Goal: Information Seeking & Learning: Check status

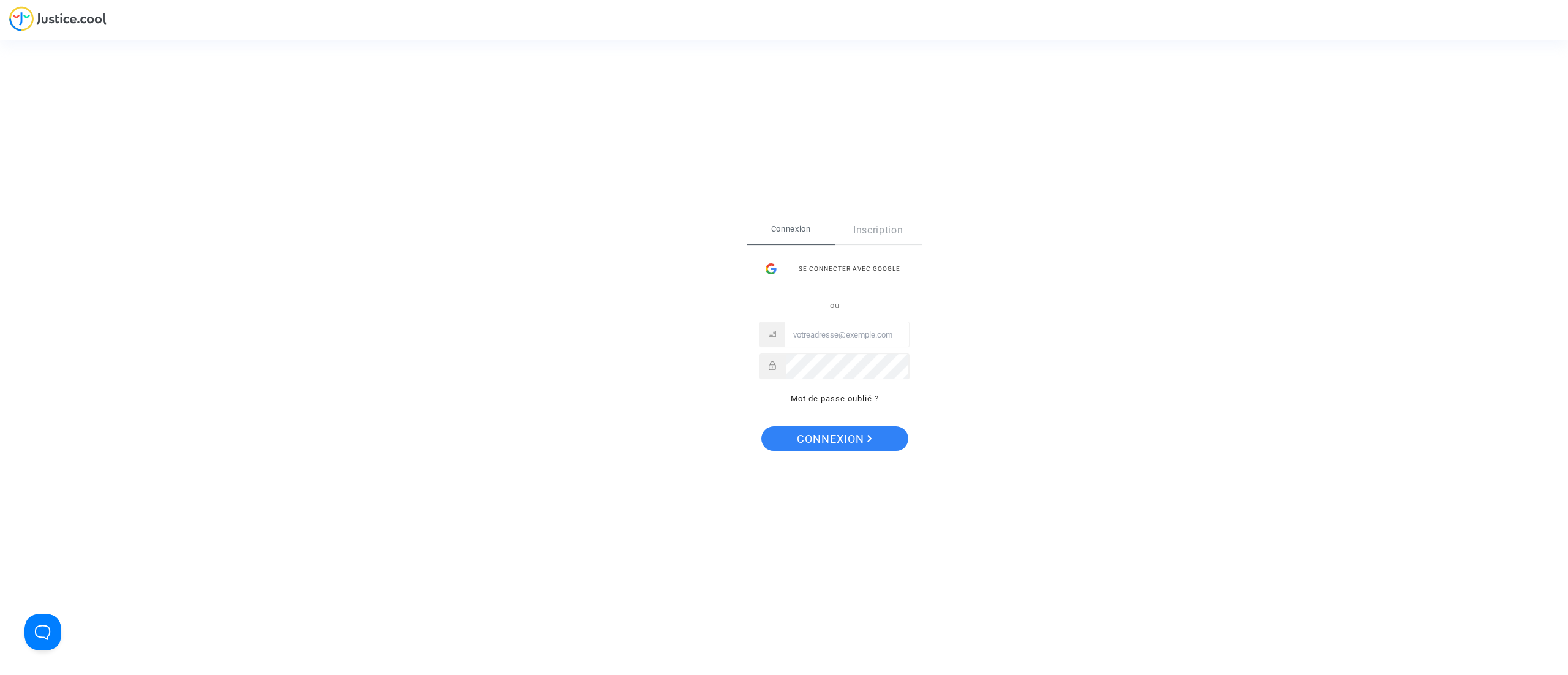
click at [881, 344] on input "Email" at bounding box center [847, 335] width 124 height 25
type input "[EMAIL_ADDRESS][DOMAIN_NAME]"
click at [827, 436] on span "Connexion" at bounding box center [835, 439] width 75 height 26
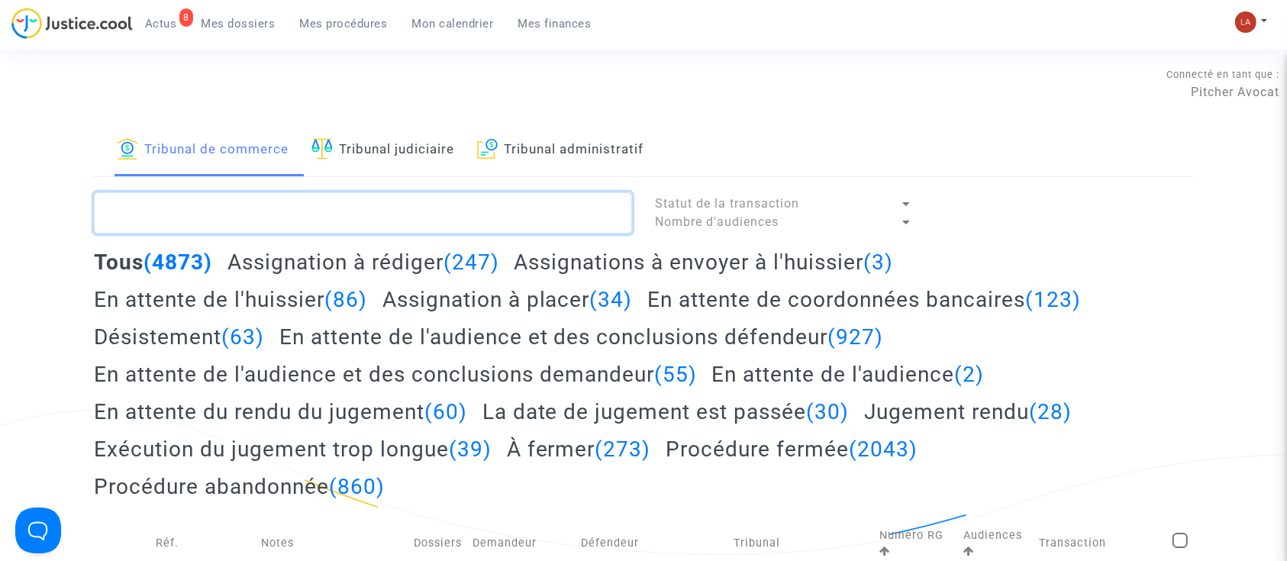
click at [396, 212] on textarea at bounding box center [363, 212] width 538 height 41
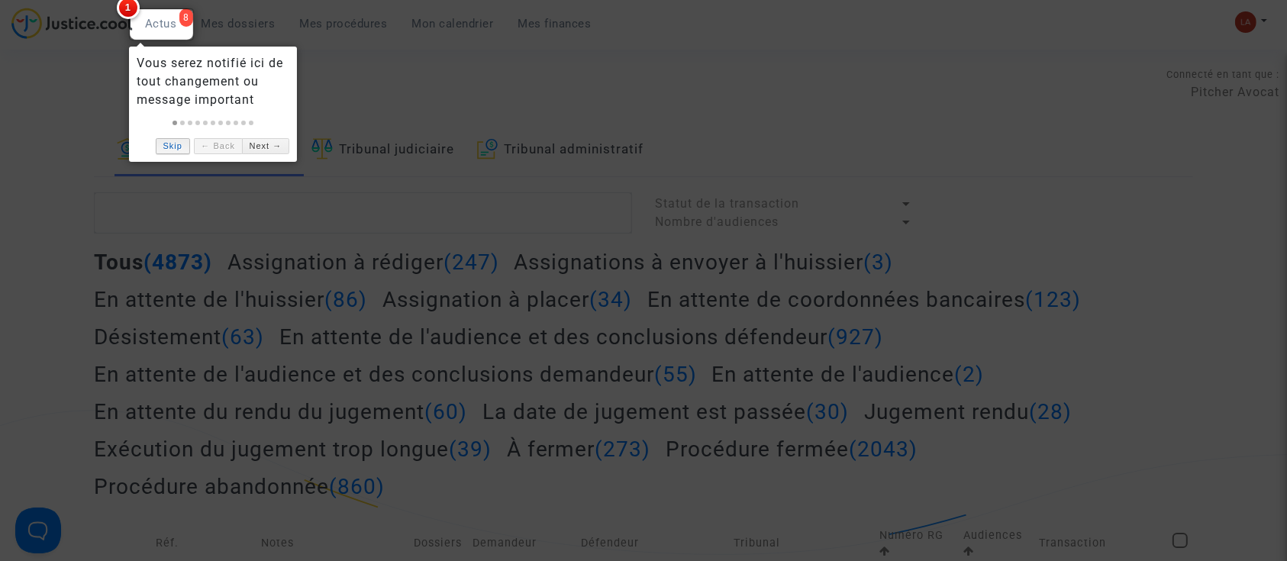
click at [181, 144] on link "Skip" at bounding box center [173, 146] width 34 height 16
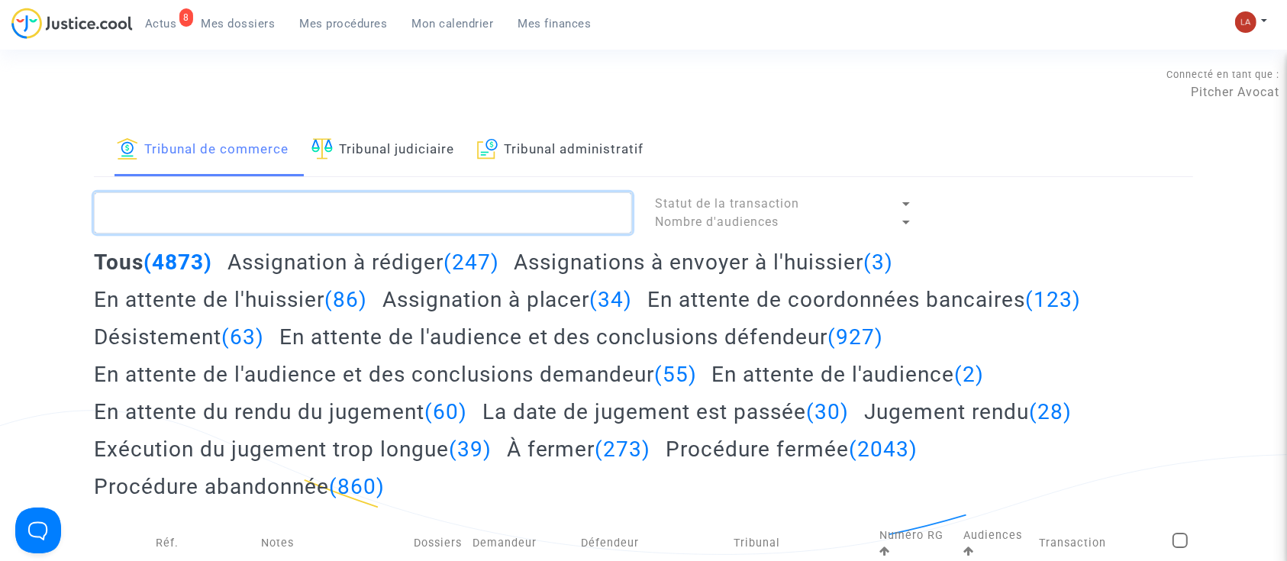
click at [305, 208] on textarea at bounding box center [363, 212] width 538 height 41
paste textarea "!#projetenvoyé"
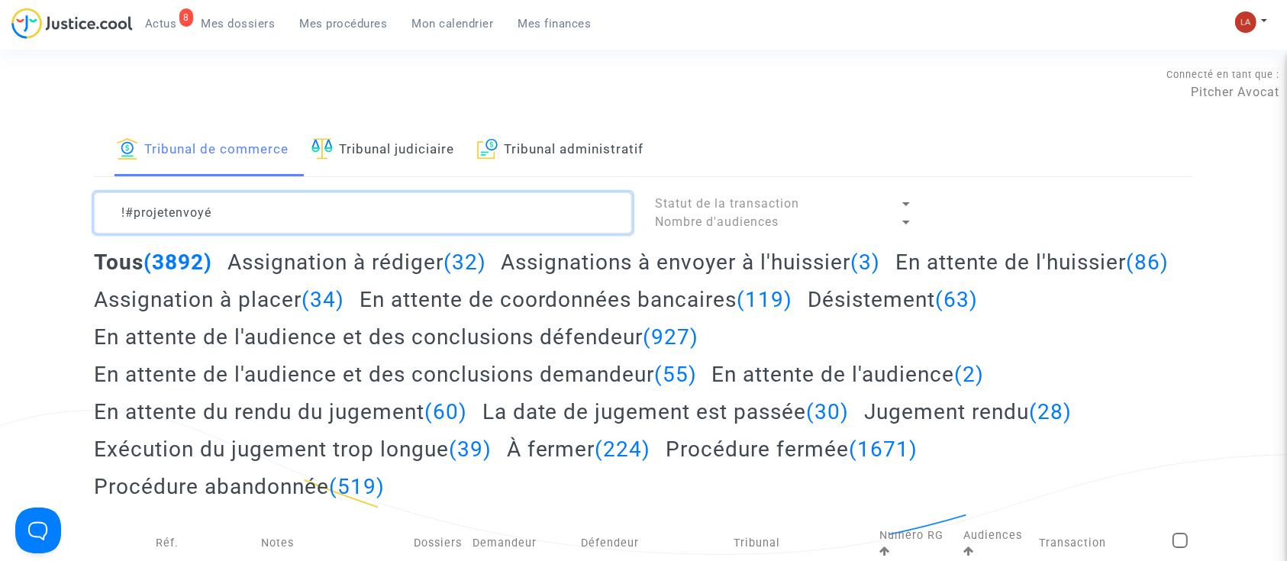
type textarea "!#projetenvoyé"
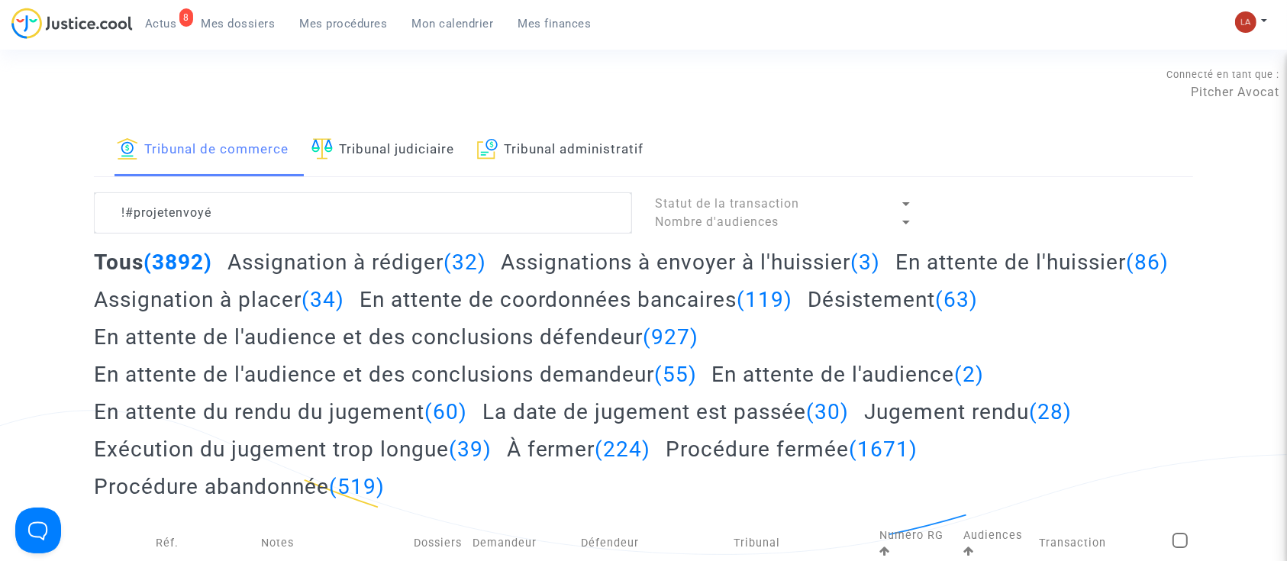
click at [428, 263] on h2 "Assignation à rédiger (32)" at bounding box center [357, 262] width 259 height 27
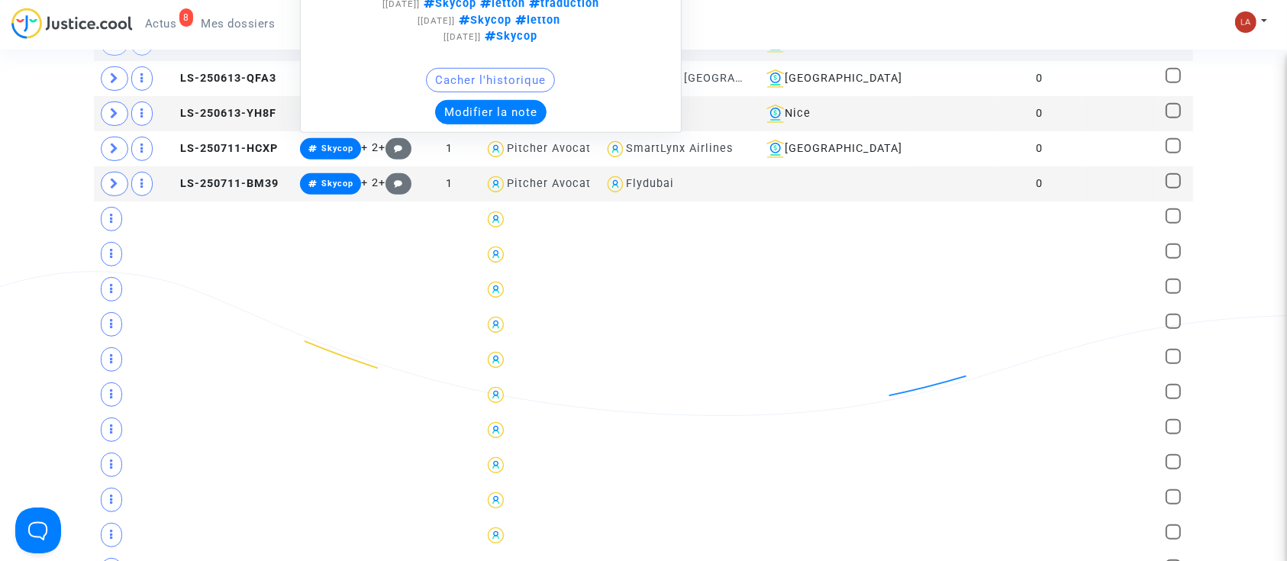
scroll to position [916, 0]
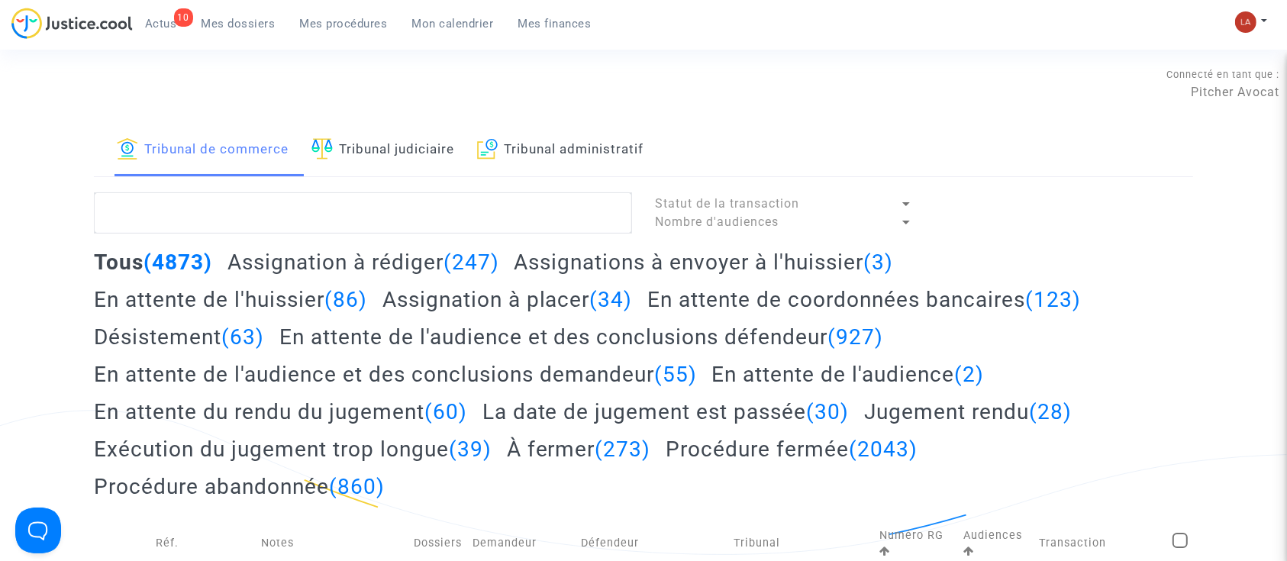
click at [315, 266] on h2 "Assignation à rédiger (247)" at bounding box center [364, 262] width 272 height 27
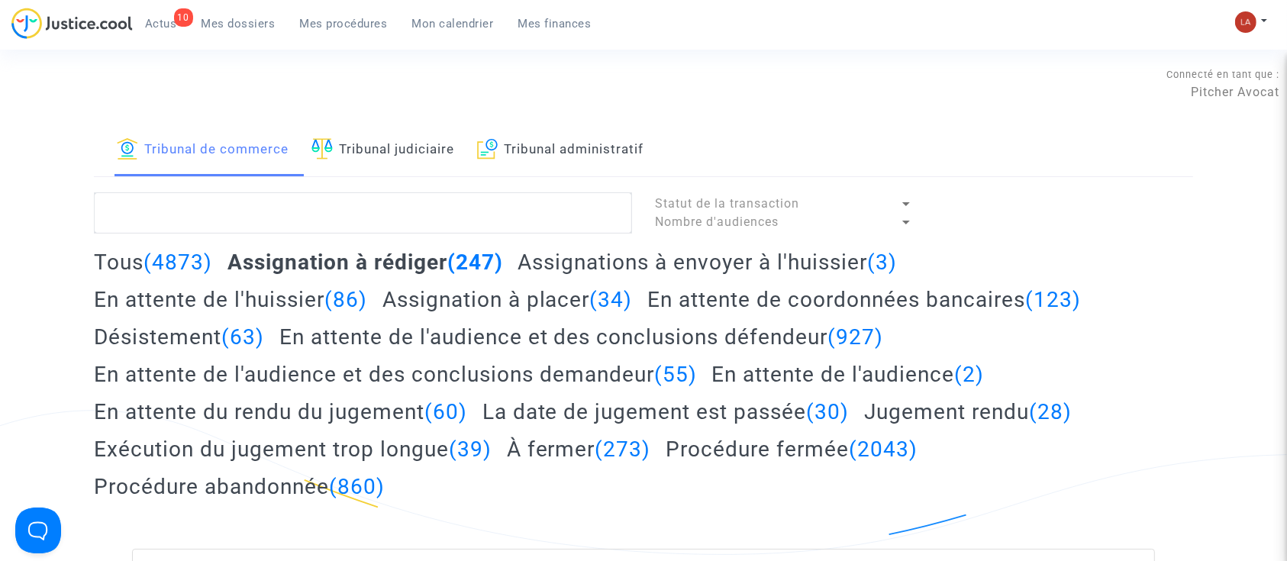
click at [247, 234] on lawsuits-list "Statut de la transaction Nombre d'audiences Tous (4873) Assignation à rédiger (…" at bounding box center [643, 511] width 1099 height 639
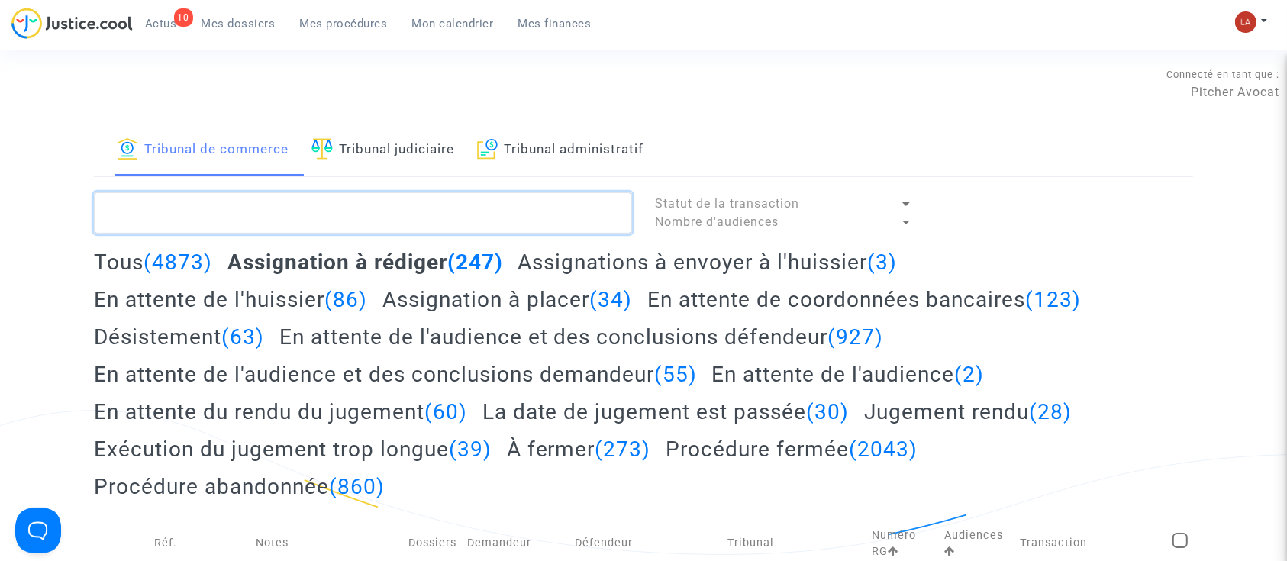
click at [187, 195] on textarea at bounding box center [363, 212] width 538 height 41
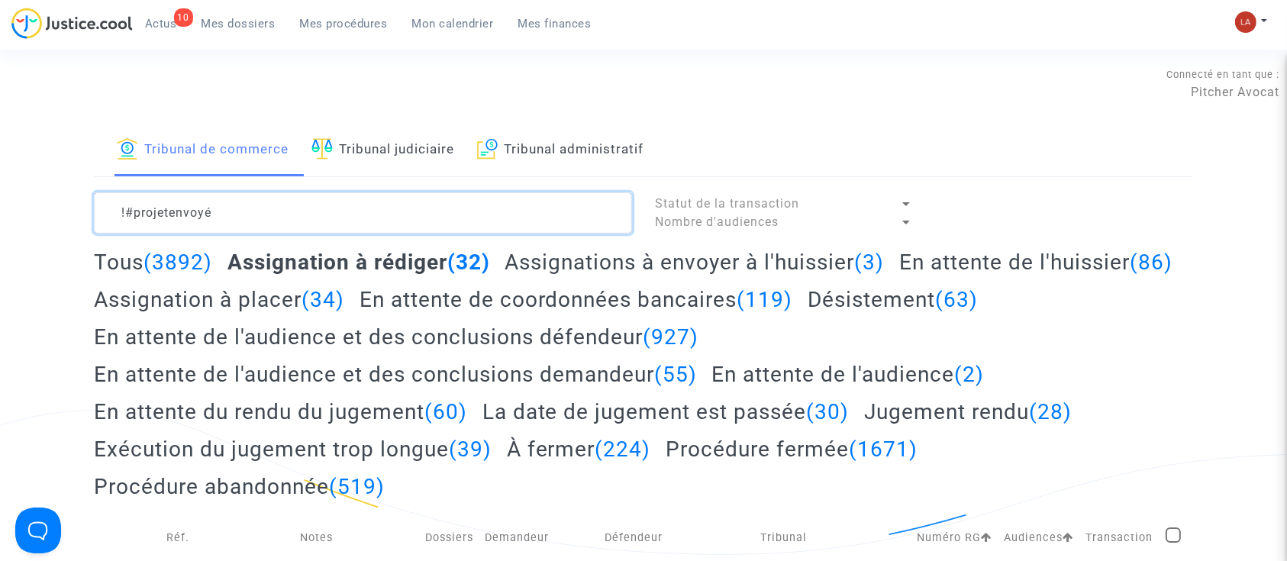
type textarea "!#projetenvoyé"
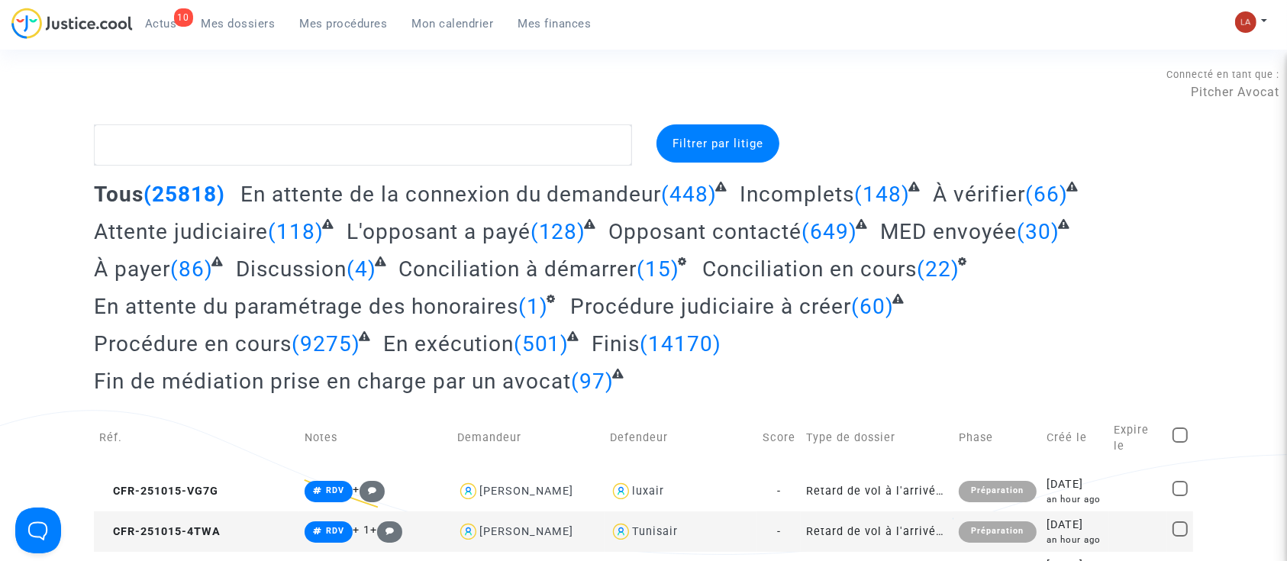
click at [464, 308] on span "En attente du paramétrage des honoraires" at bounding box center [306, 306] width 424 height 25
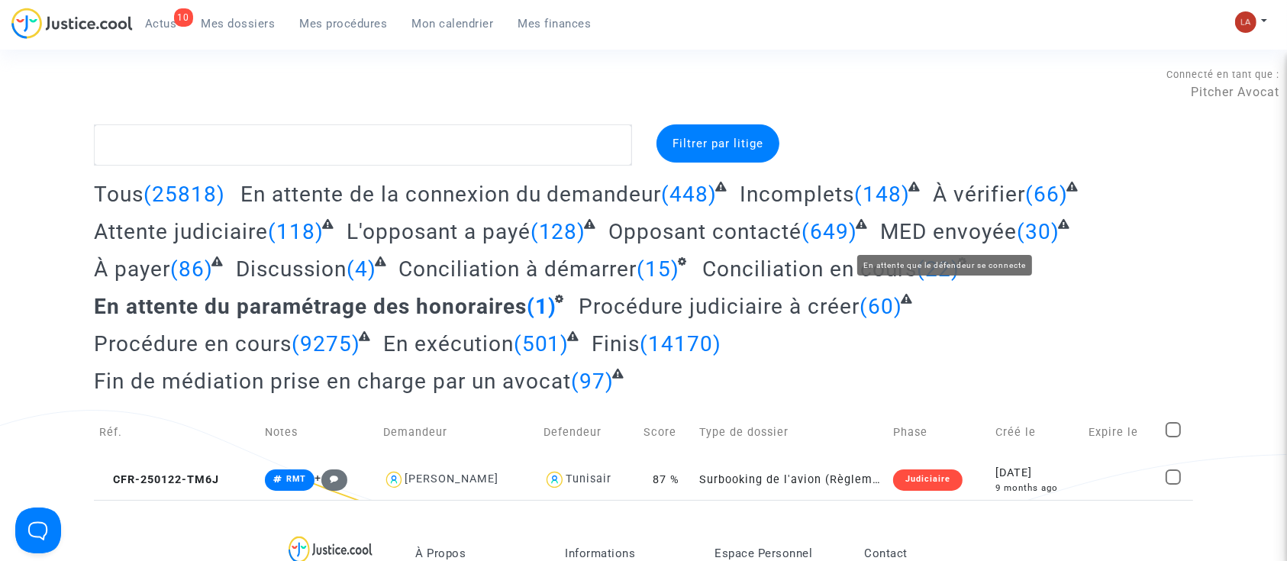
click at [989, 221] on span "MED envoyée" at bounding box center [948, 231] width 137 height 25
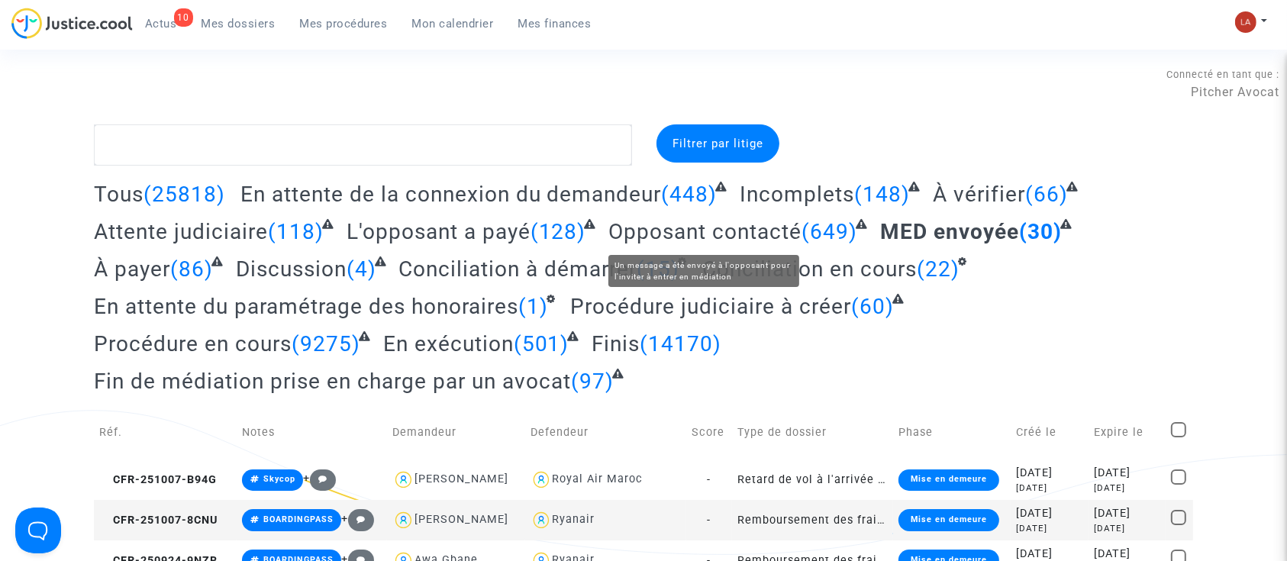
click at [690, 230] on span "Opposant contacté" at bounding box center [704, 231] width 193 height 25
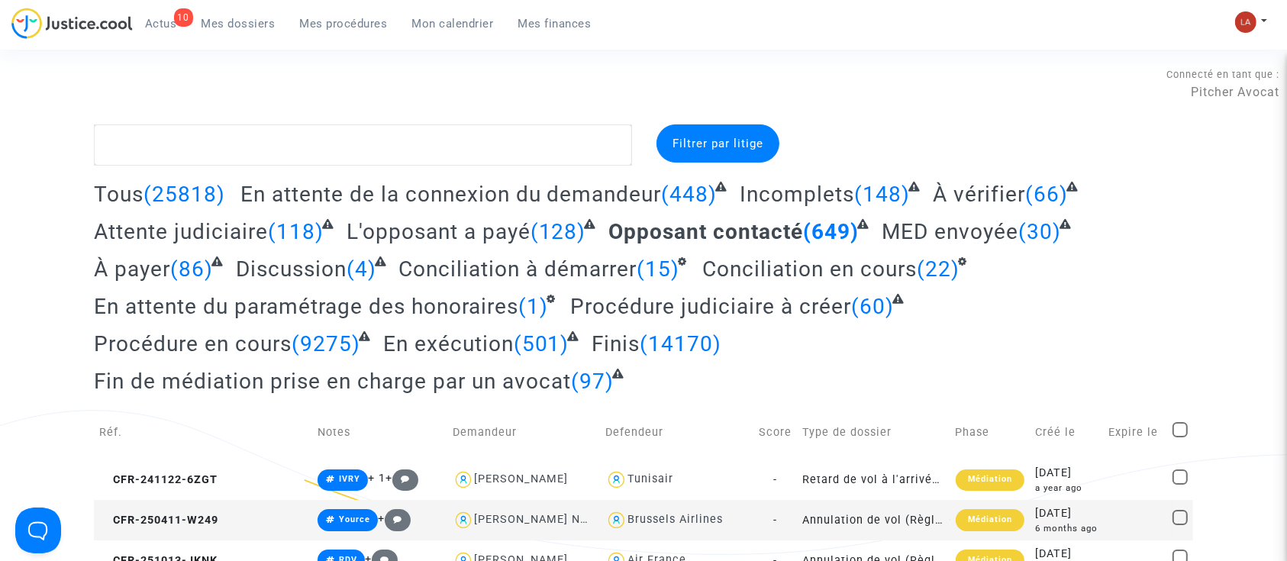
click at [321, 28] on span "Mes procédures" at bounding box center [344, 24] width 88 height 14
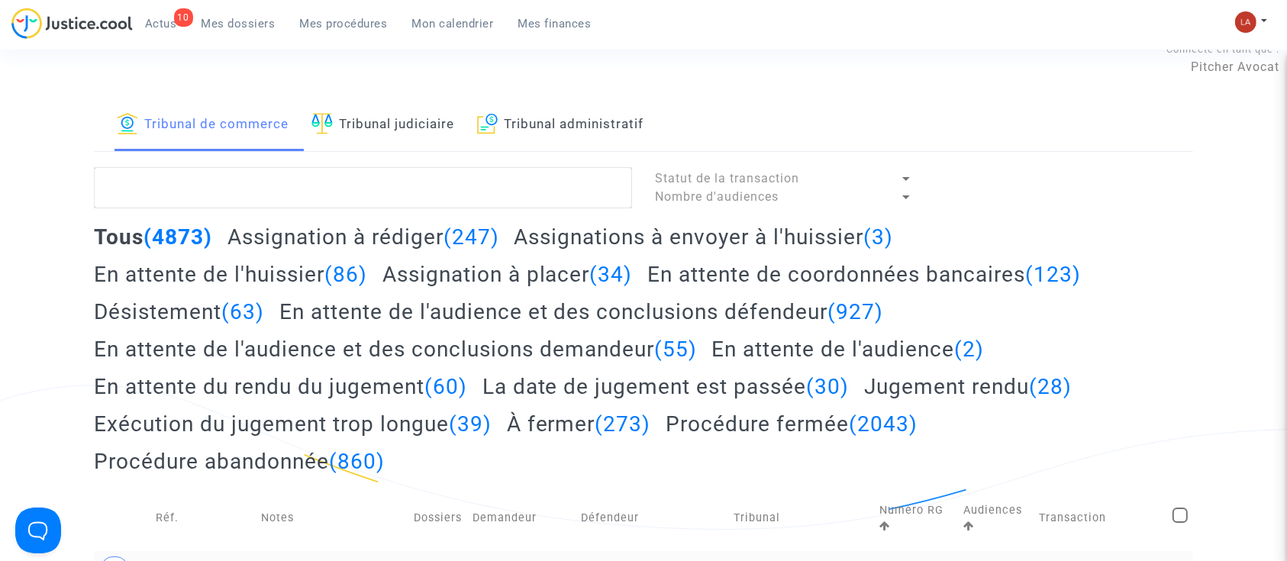
scroll to position [20, 0]
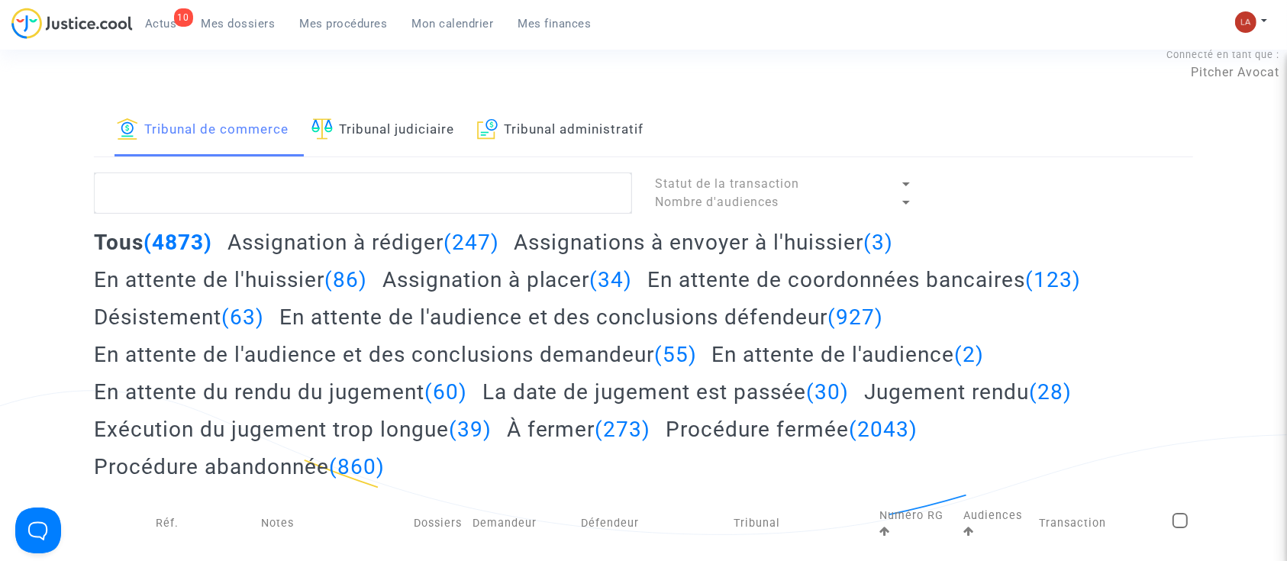
click at [409, 138] on link "Tribunal judiciaire" at bounding box center [382, 131] width 143 height 52
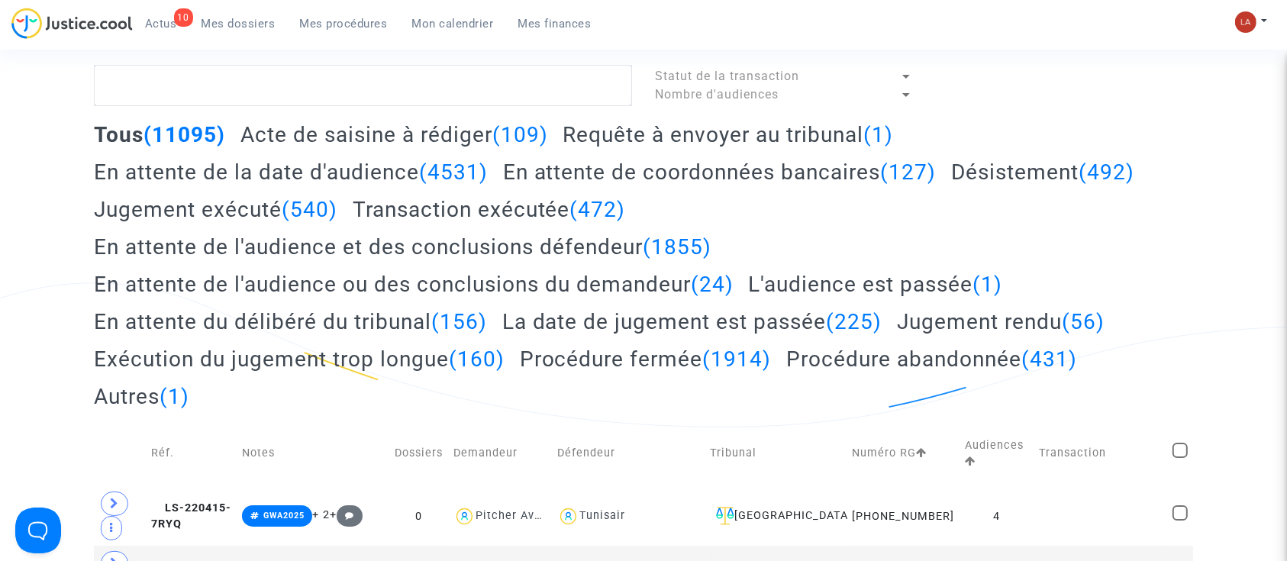
scroll to position [122, 0]
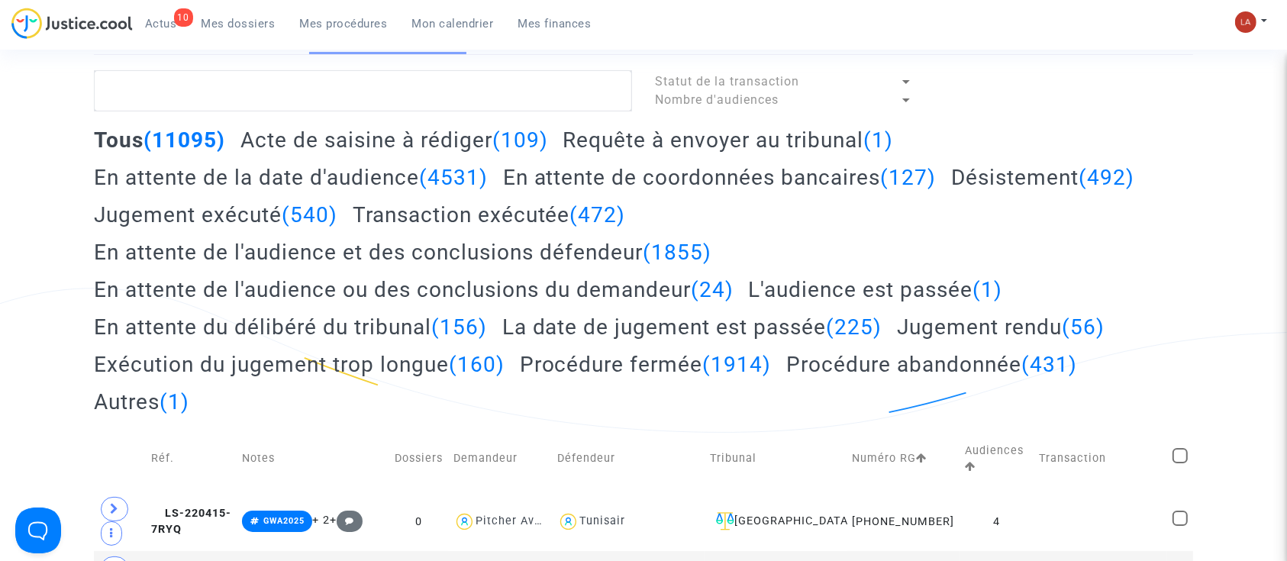
click at [301, 167] on h2 "En attente de la date d'audience (4531)" at bounding box center [291, 177] width 394 height 27
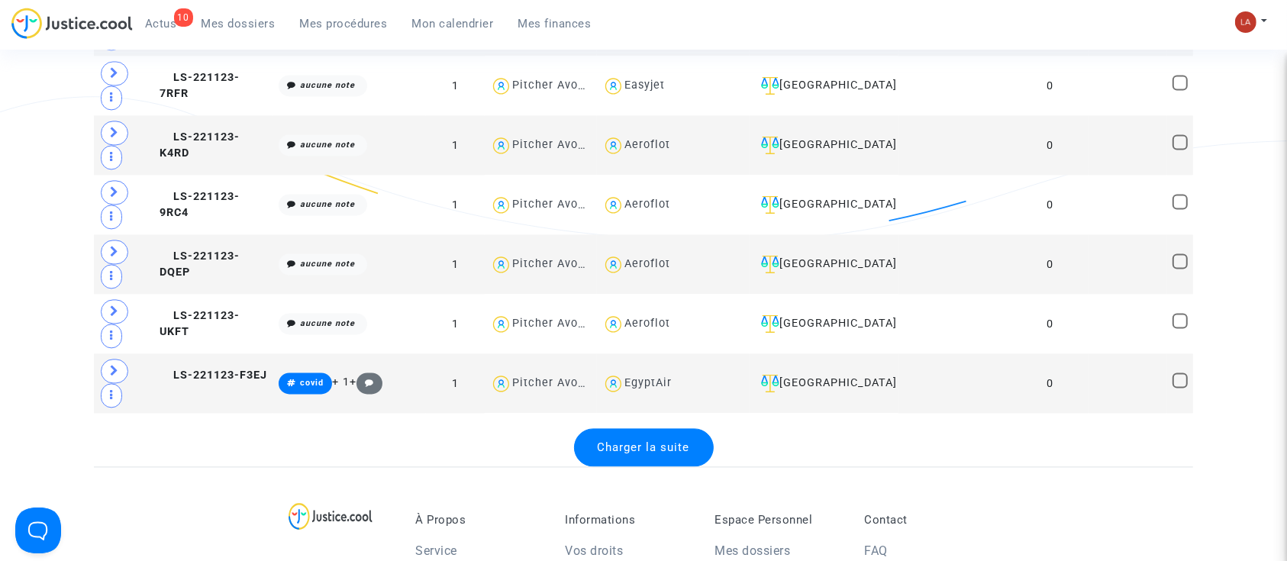
scroll to position [3168, 0]
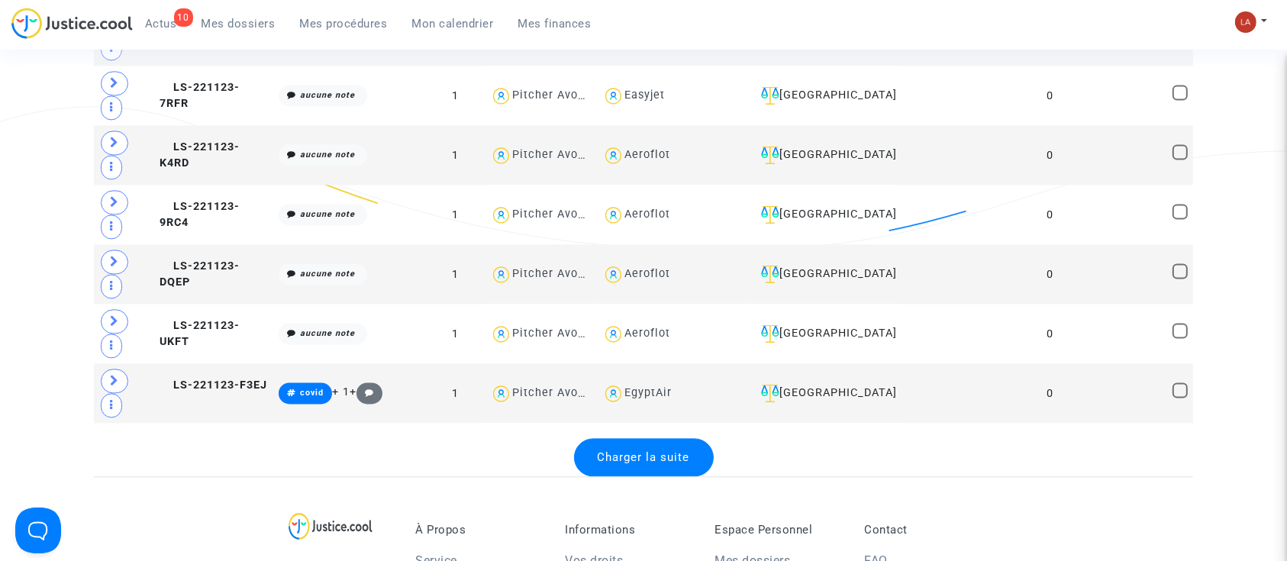
click at [663, 450] on span "Charger la suite" at bounding box center [644, 457] width 92 height 14
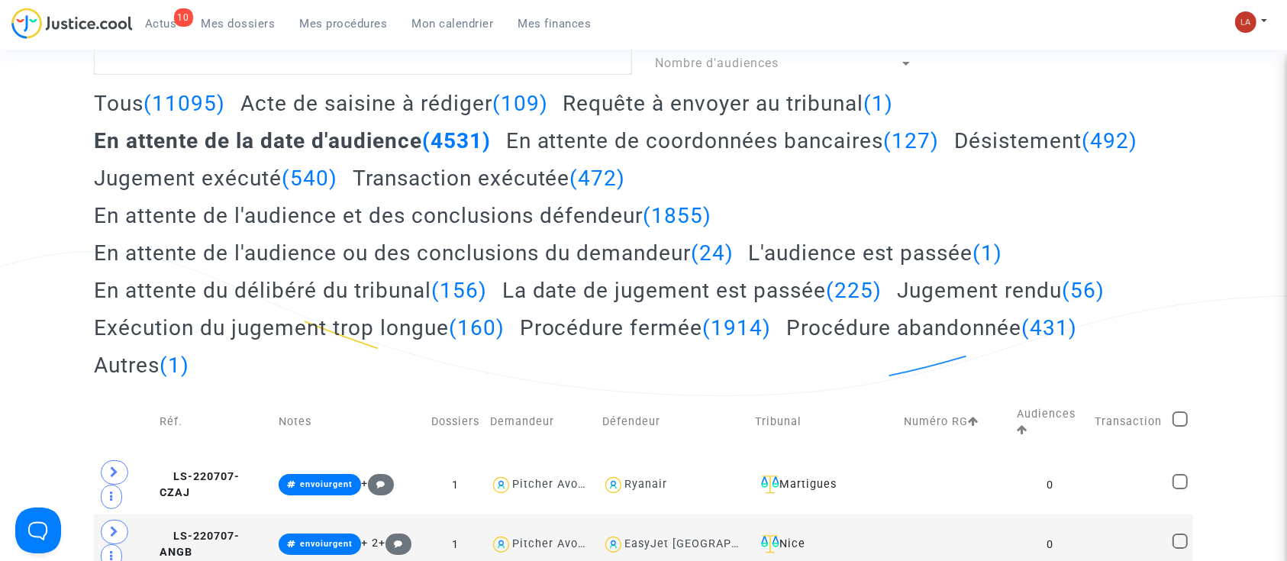
scroll to position [0, 0]
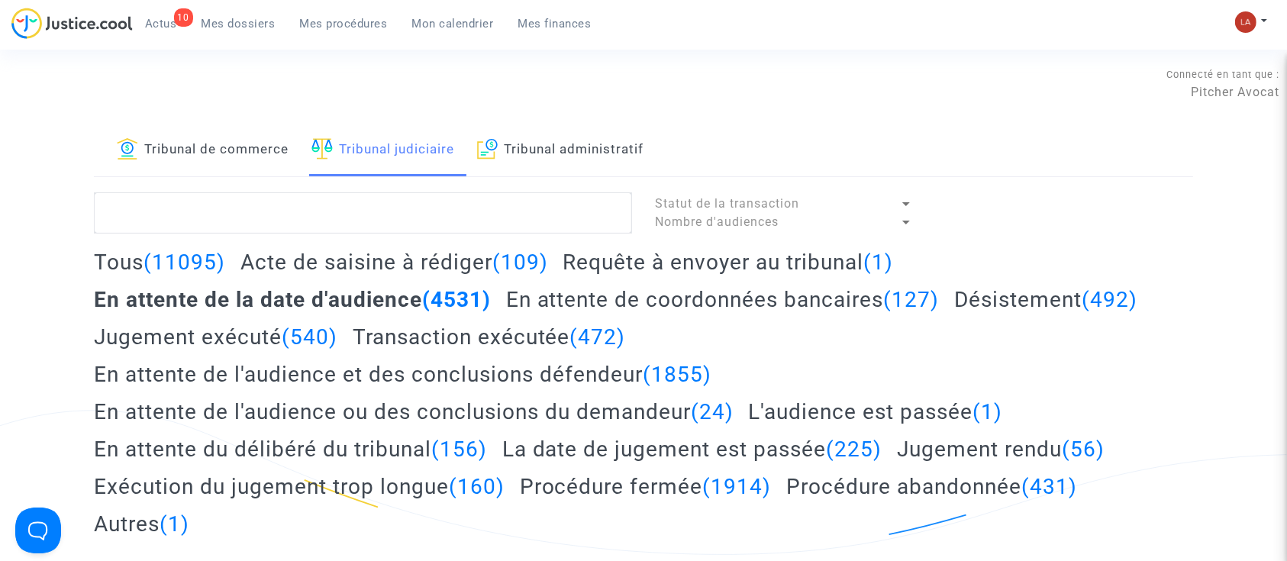
click at [752, 265] on h2 "Requête à envoyer au tribunal (1)" at bounding box center [728, 262] width 331 height 27
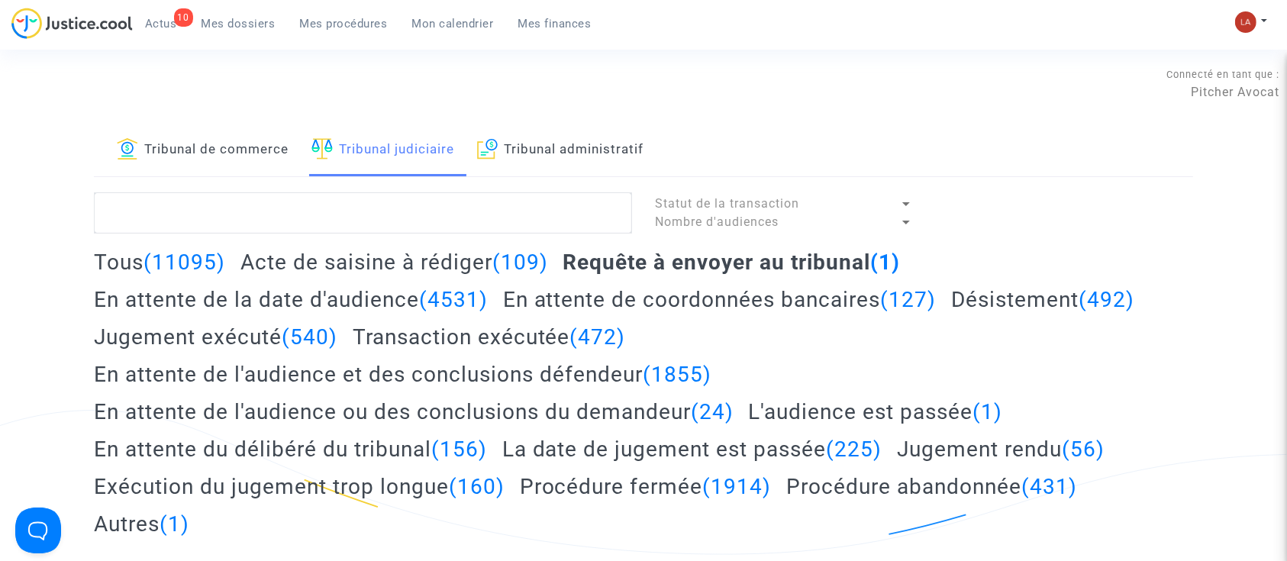
click at [330, 277] on div "Tous (11095) Acte de saisine à rédiger (109) Requête à envoyer au tribunal (1) …" at bounding box center [643, 398] width 1099 height 299
click at [318, 263] on h2 "Acte de saisine à rédiger (109)" at bounding box center [394, 262] width 308 height 27
click at [227, 156] on link "Tribunal de commerce" at bounding box center [203, 150] width 172 height 52
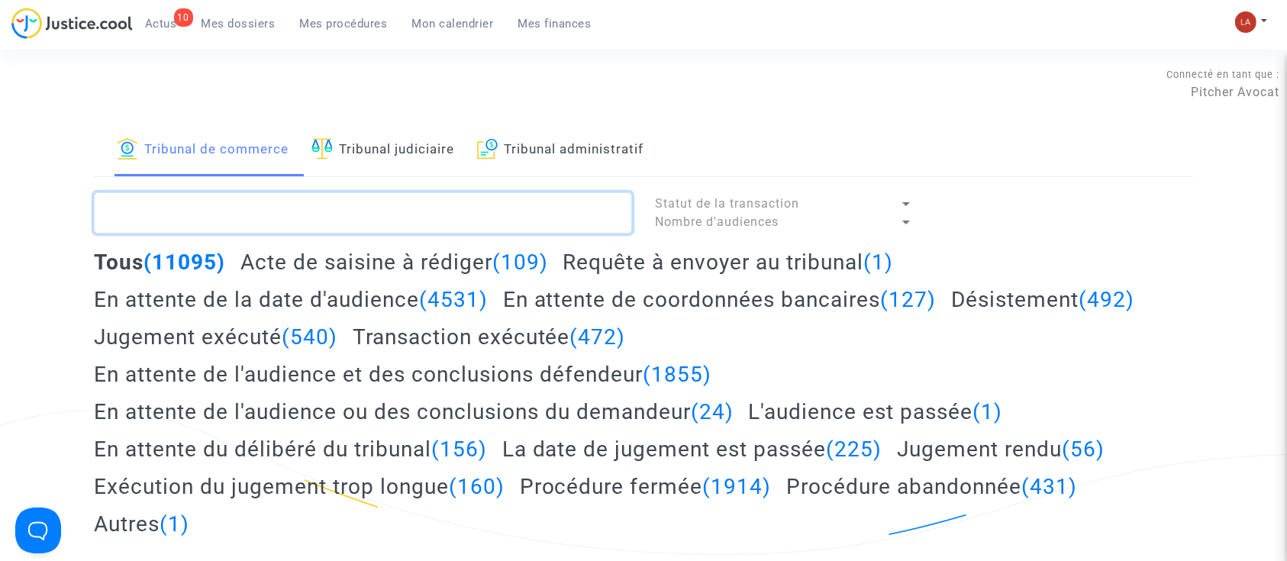
click at [232, 221] on textarea at bounding box center [363, 212] width 538 height 41
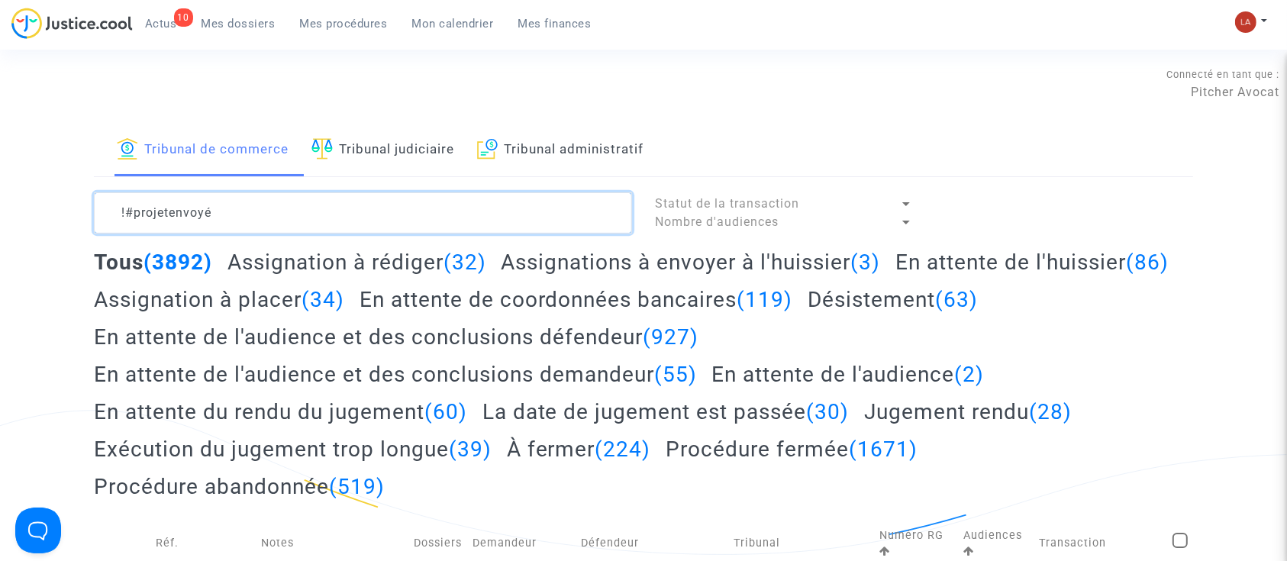
type textarea "!#projetenvoyé"
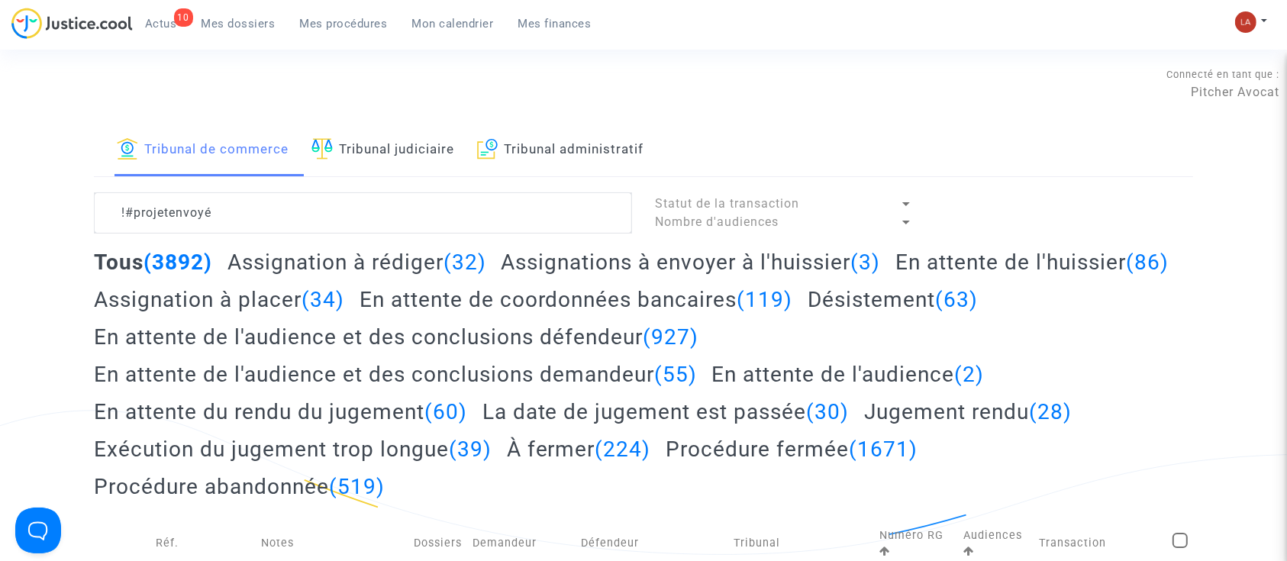
click at [298, 260] on h2 "Assignation à rédiger (32)" at bounding box center [357, 262] width 259 height 27
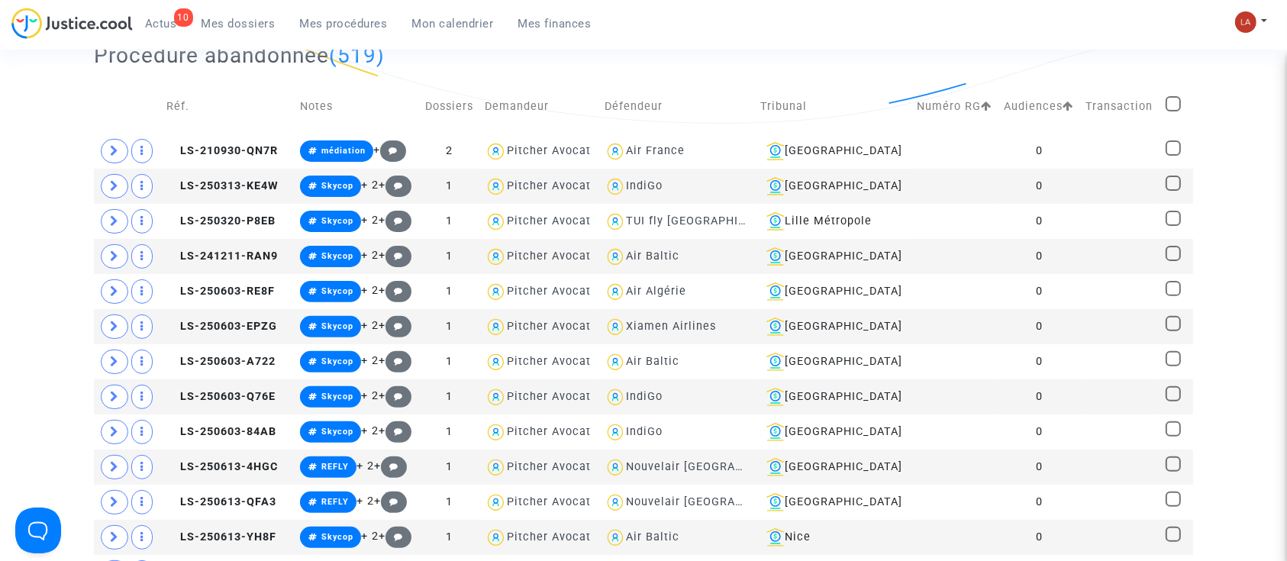
scroll to position [425, 0]
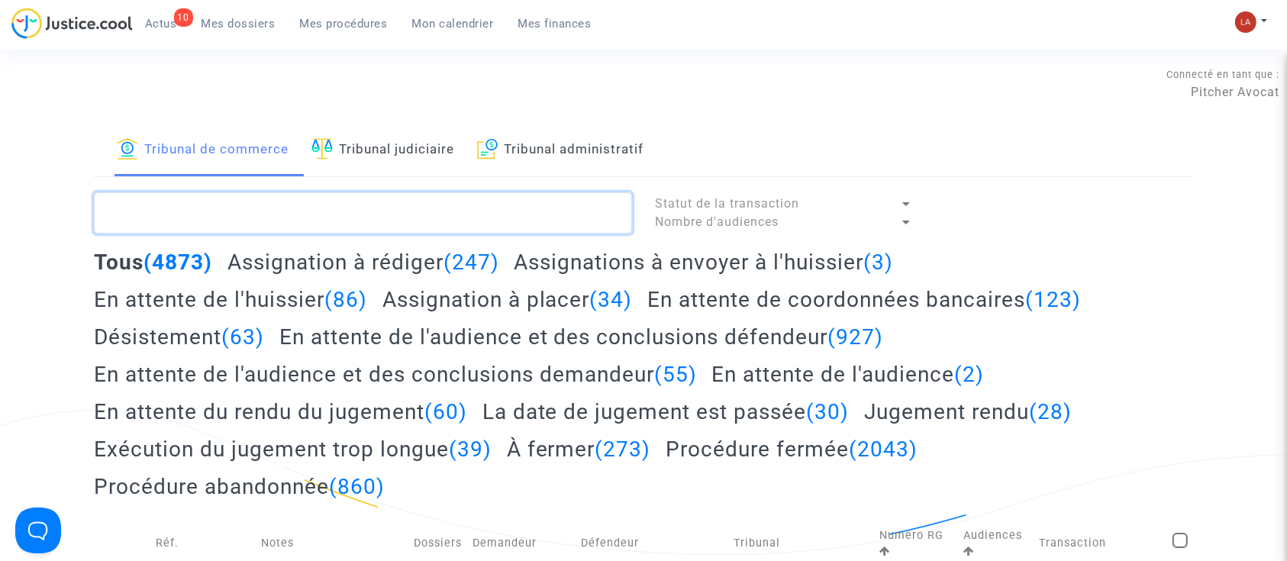
click at [263, 217] on textarea at bounding box center [363, 212] width 538 height 41
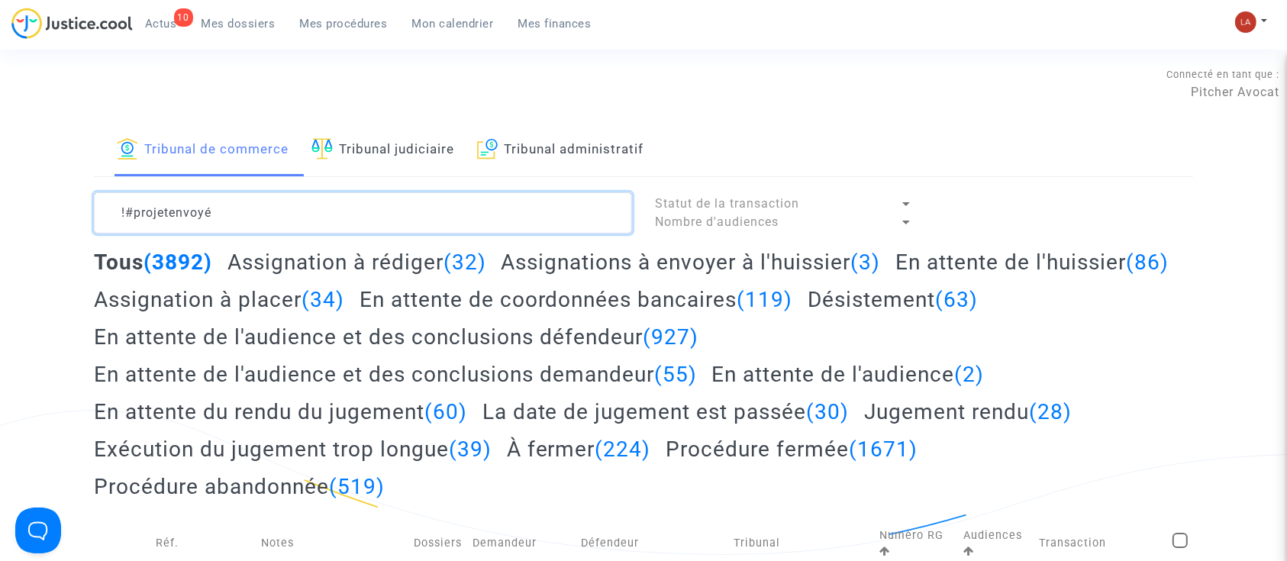
type textarea "!#projetenvoyé"
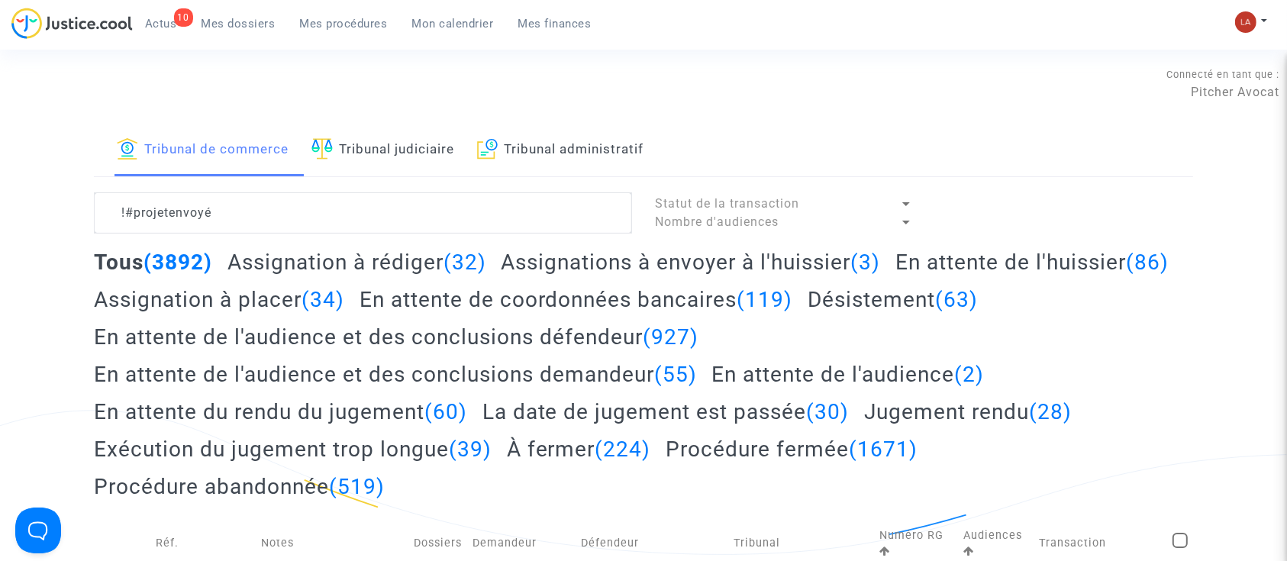
click at [285, 276] on div "Tous (3892) Assignation à rédiger (32) Assignations à envoyer à l'huissier (3) …" at bounding box center [643, 380] width 1099 height 262
click at [282, 272] on h2 "Assignation à rédiger (32)" at bounding box center [357, 262] width 259 height 27
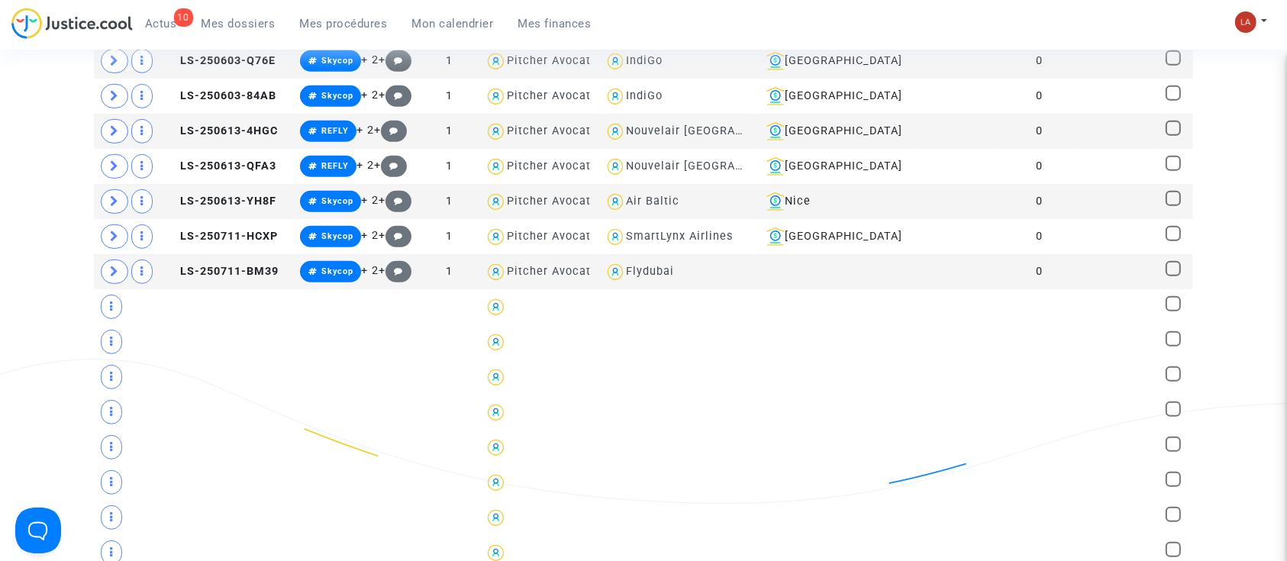
scroll to position [1160, 0]
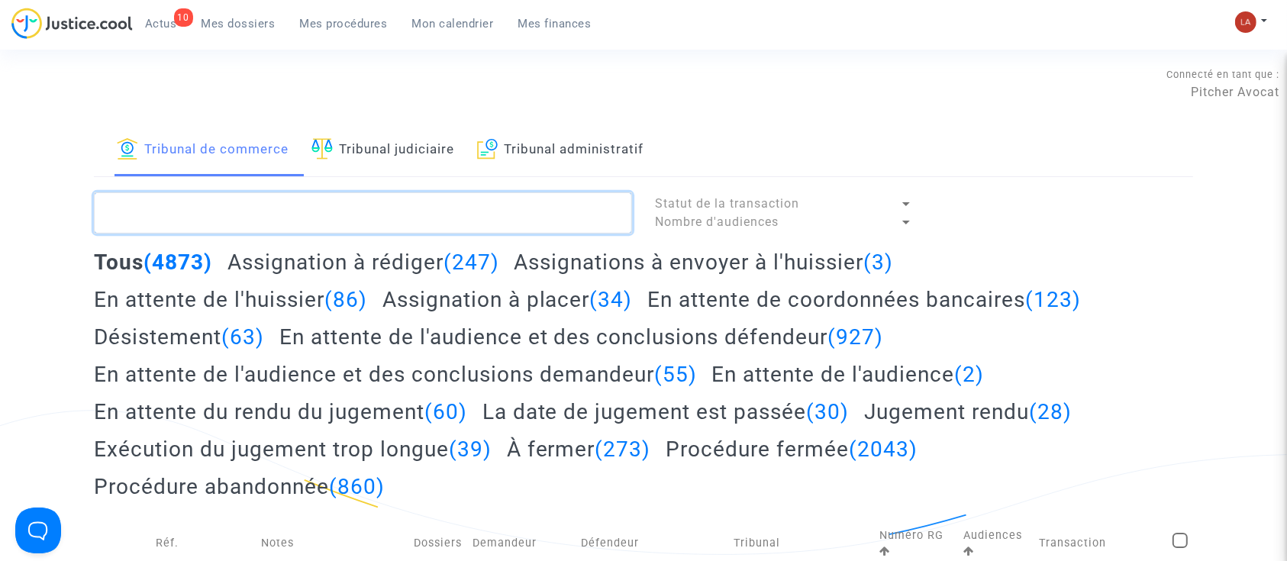
click at [163, 203] on textarea at bounding box center [363, 212] width 538 height 41
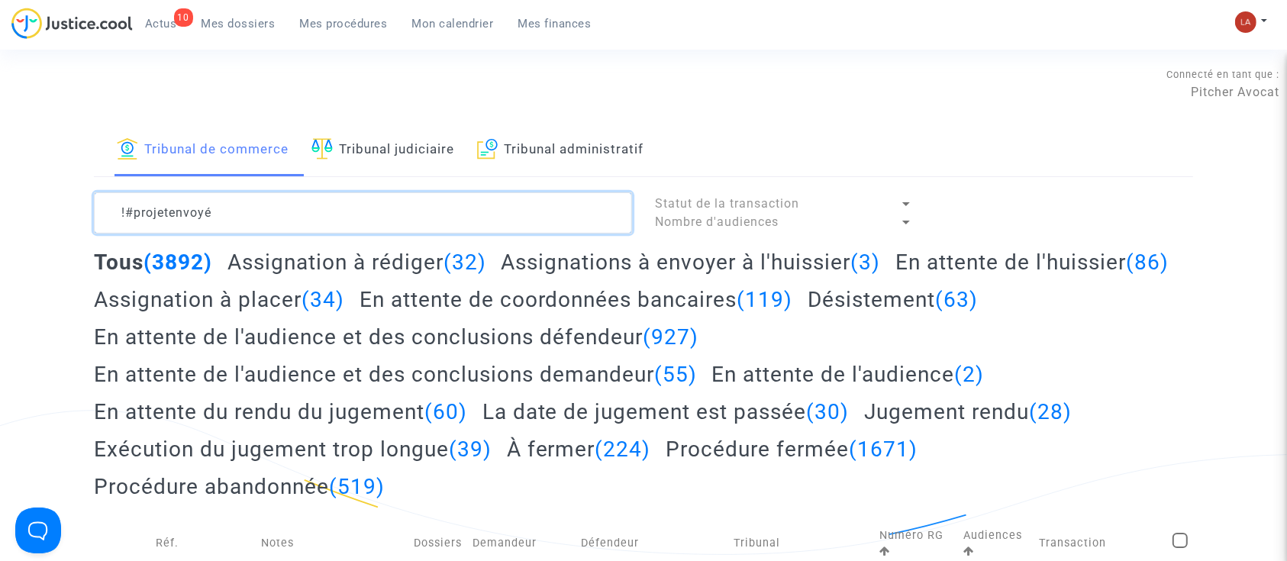
type textarea "!#projetenvoyé"
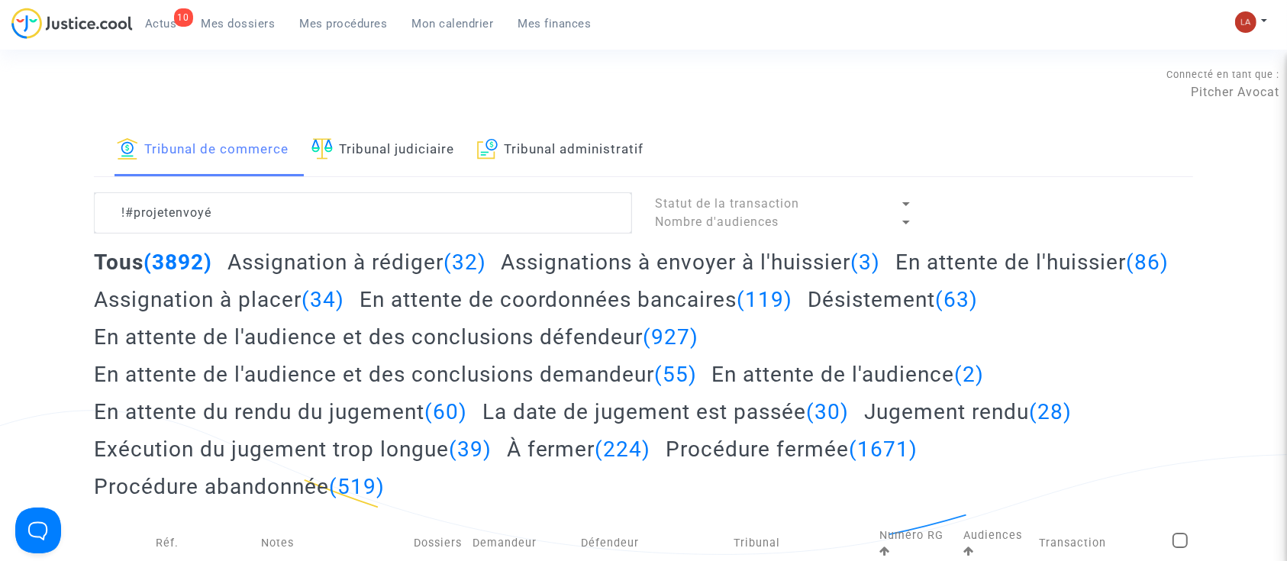
click at [298, 251] on h2 "Assignation à rédiger (32)" at bounding box center [357, 262] width 259 height 27
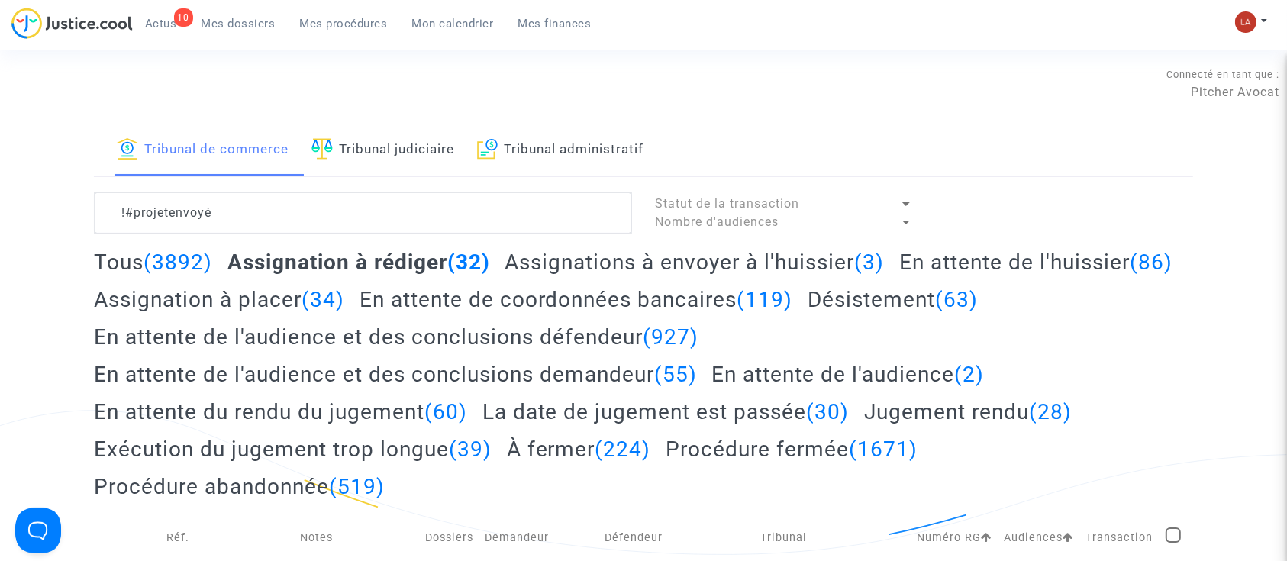
click at [344, 302] on h2 "Assignation à placer (34)" at bounding box center [219, 299] width 250 height 27
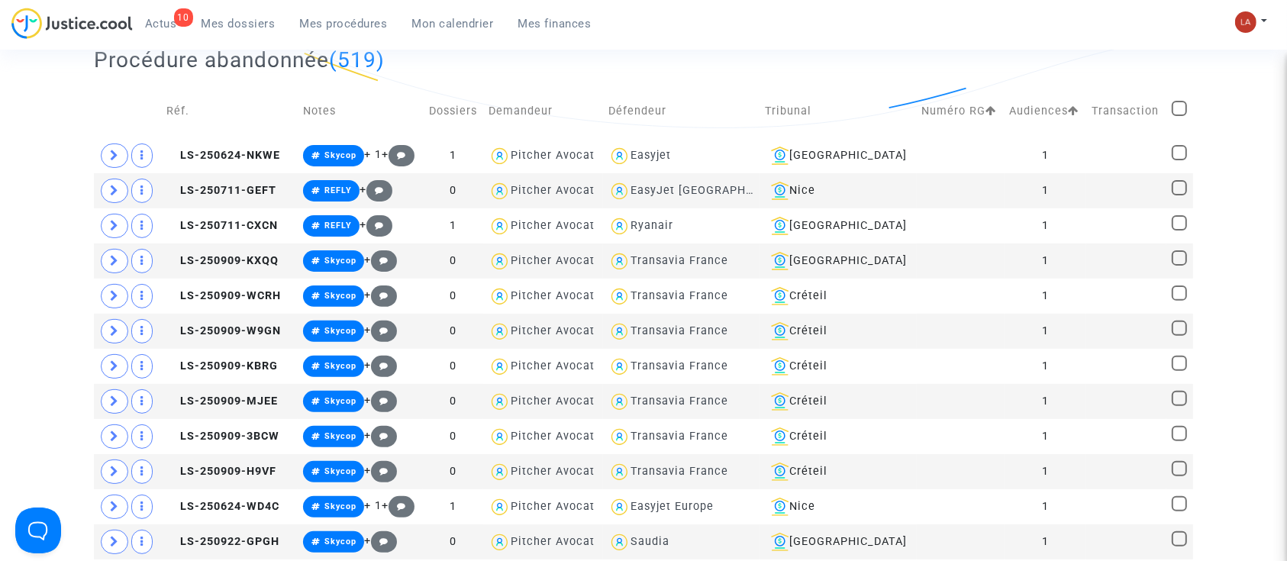
scroll to position [415, 0]
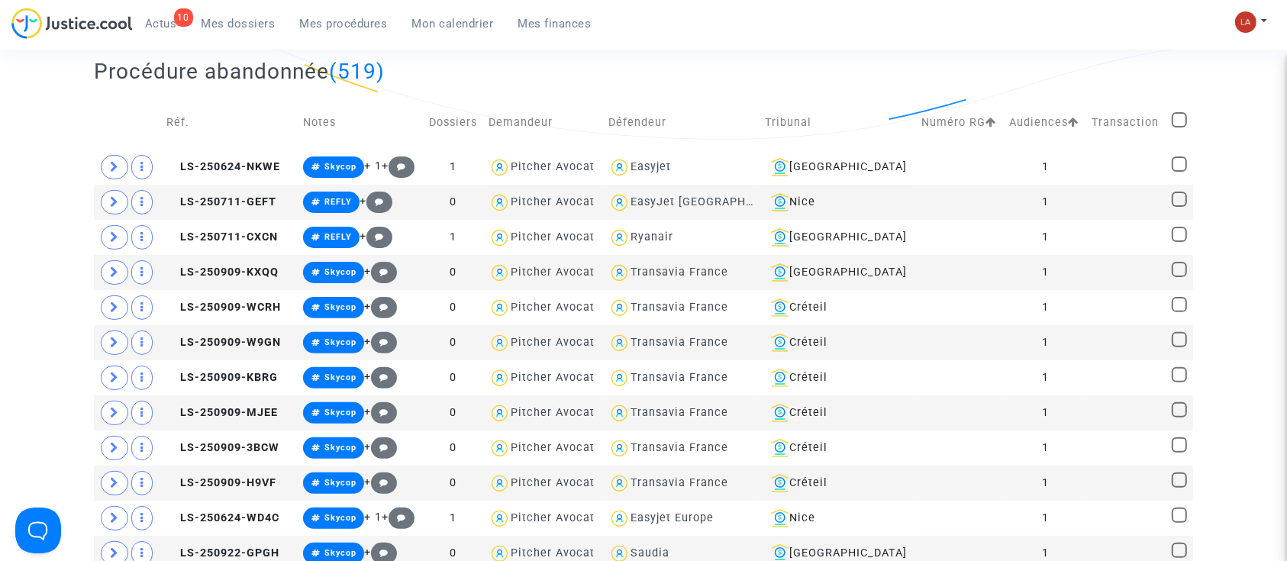
click at [979, 40] on div "10 Actus Mes dossiers Mes procédures Mon calendrier Mes finances Mon profil Cha…" at bounding box center [643, 29] width 1287 height 42
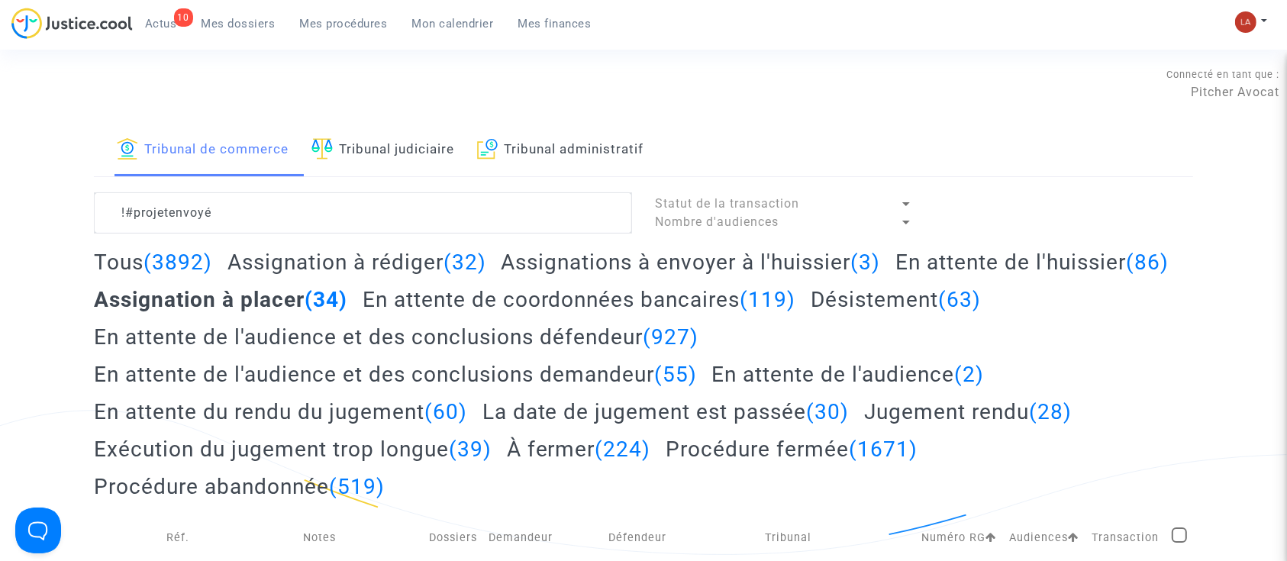
click at [421, 158] on link "Tribunal judiciaire" at bounding box center [382, 150] width 143 height 52
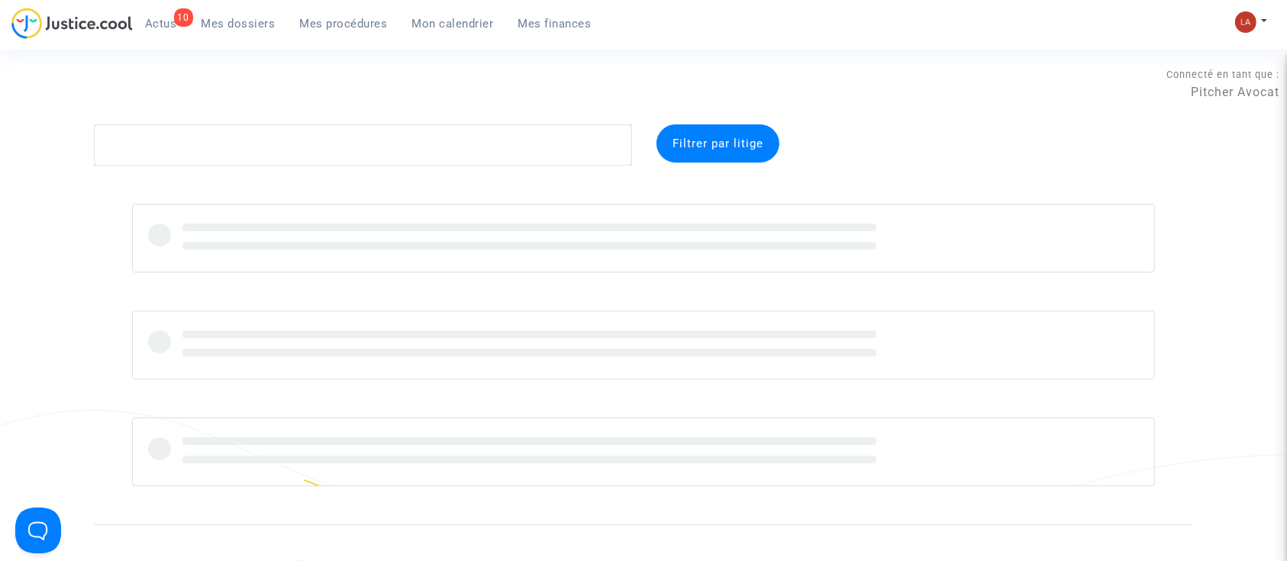
click at [249, 12] on link "Mes dossiers" at bounding box center [238, 23] width 98 height 23
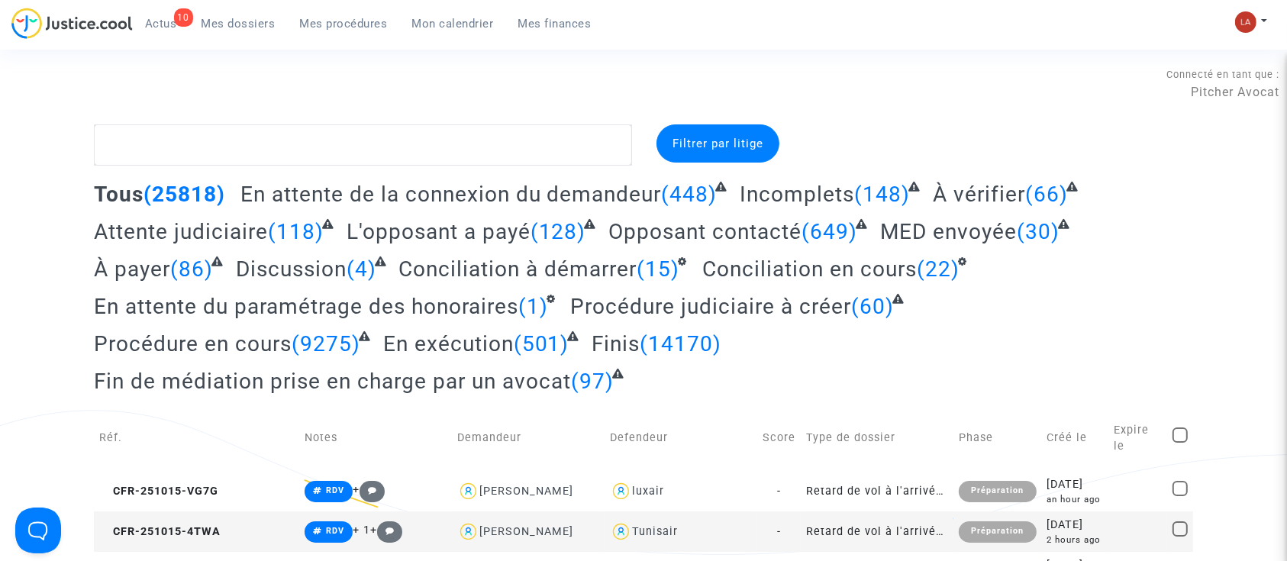
click at [336, 27] on span "Mes procédures" at bounding box center [344, 24] width 88 height 14
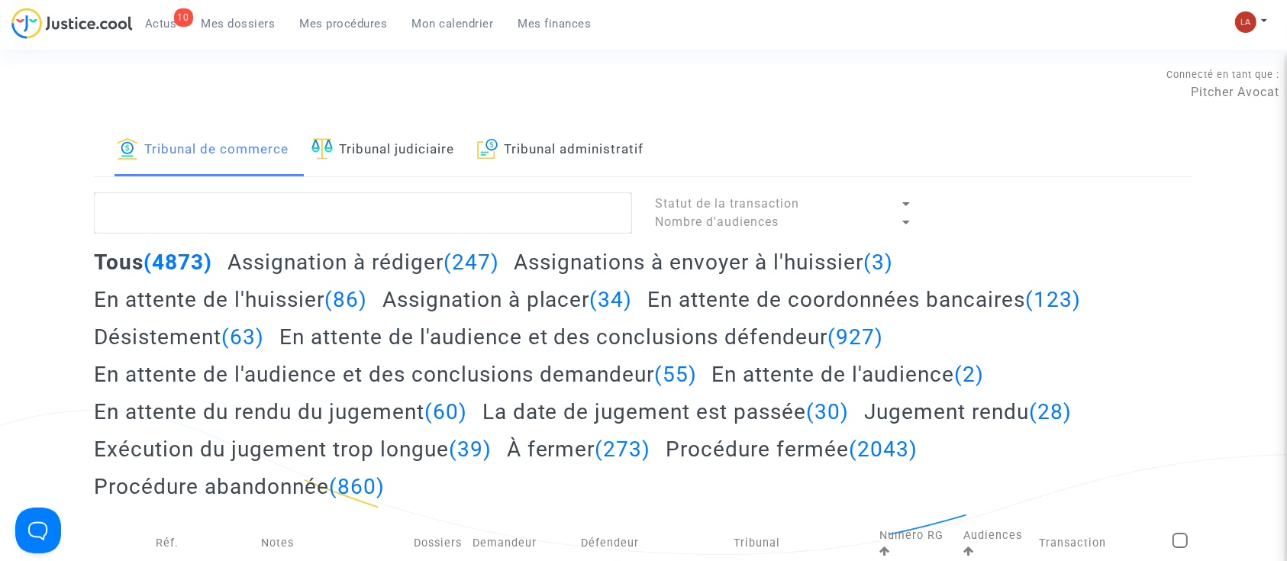
click at [344, 270] on h2 "Assignation à rédiger (247)" at bounding box center [364, 262] width 272 height 27
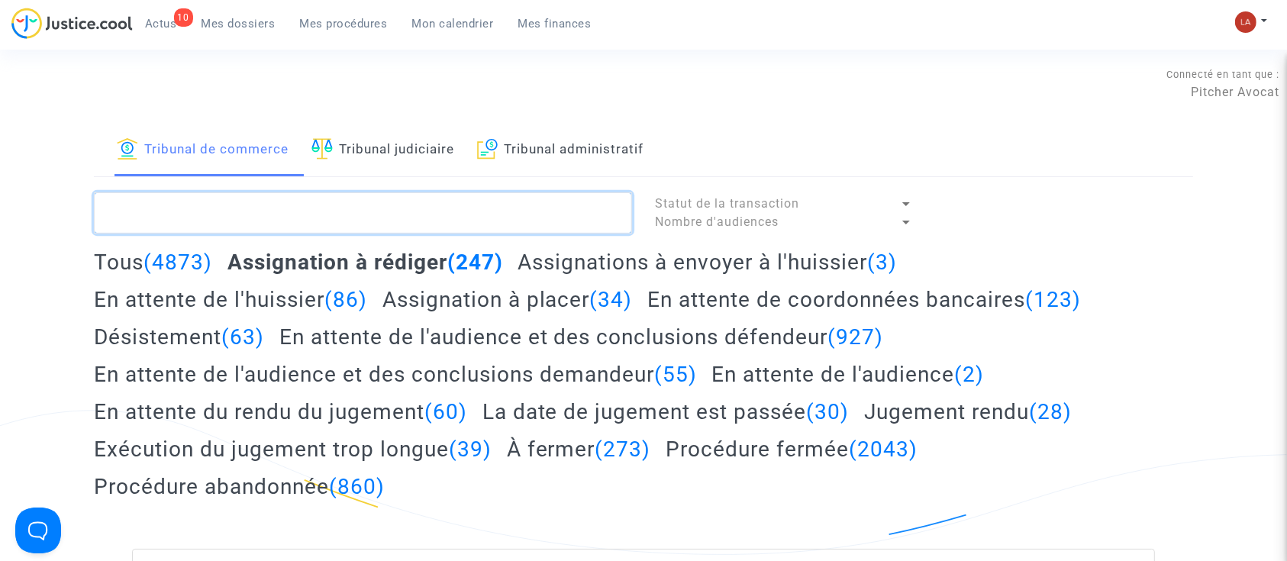
click at [273, 214] on textarea at bounding box center [363, 212] width 538 height 41
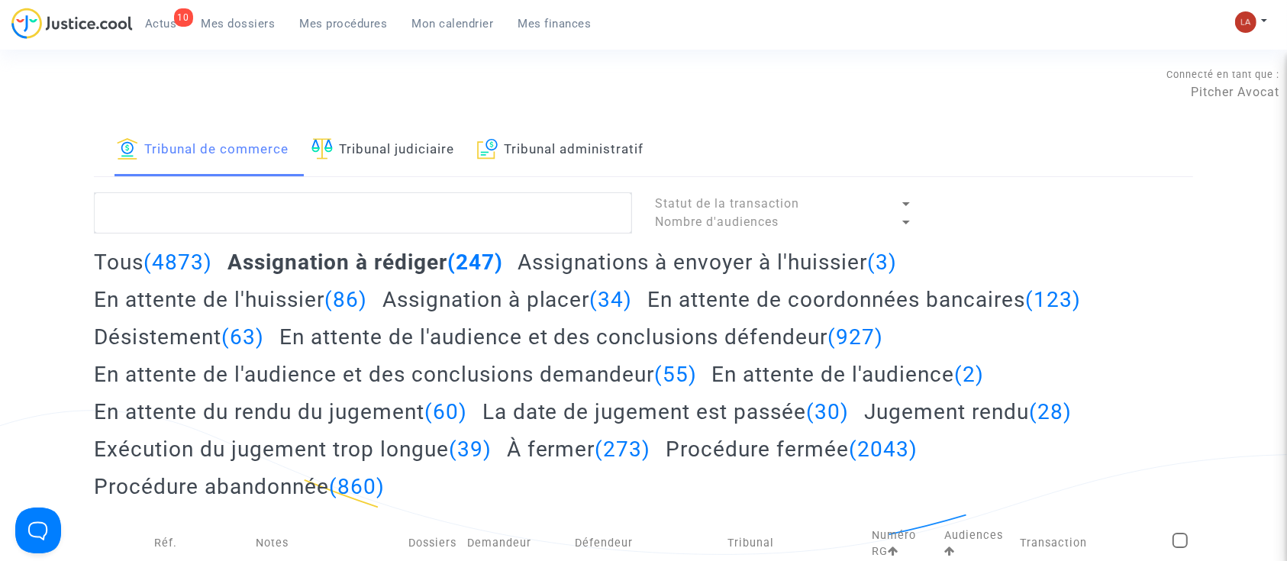
click at [372, 162] on link "Tribunal judiciaire" at bounding box center [382, 150] width 143 height 52
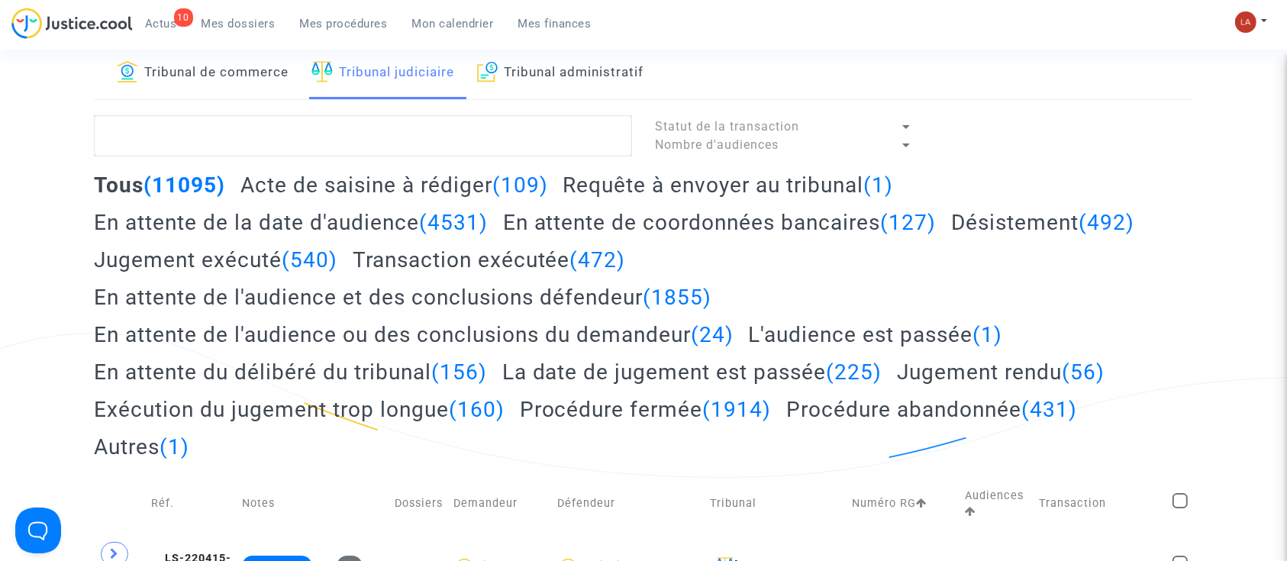
scroll to position [75, 0]
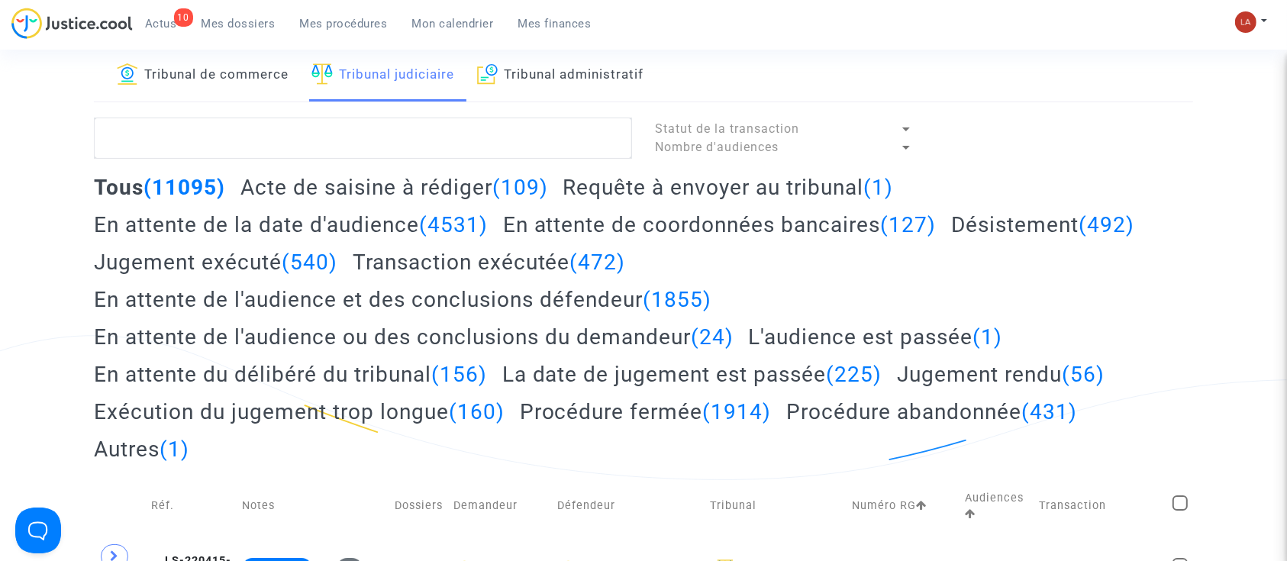
click at [474, 181] on h2 "Acte de saisine à rédiger (109)" at bounding box center [394, 187] width 308 height 27
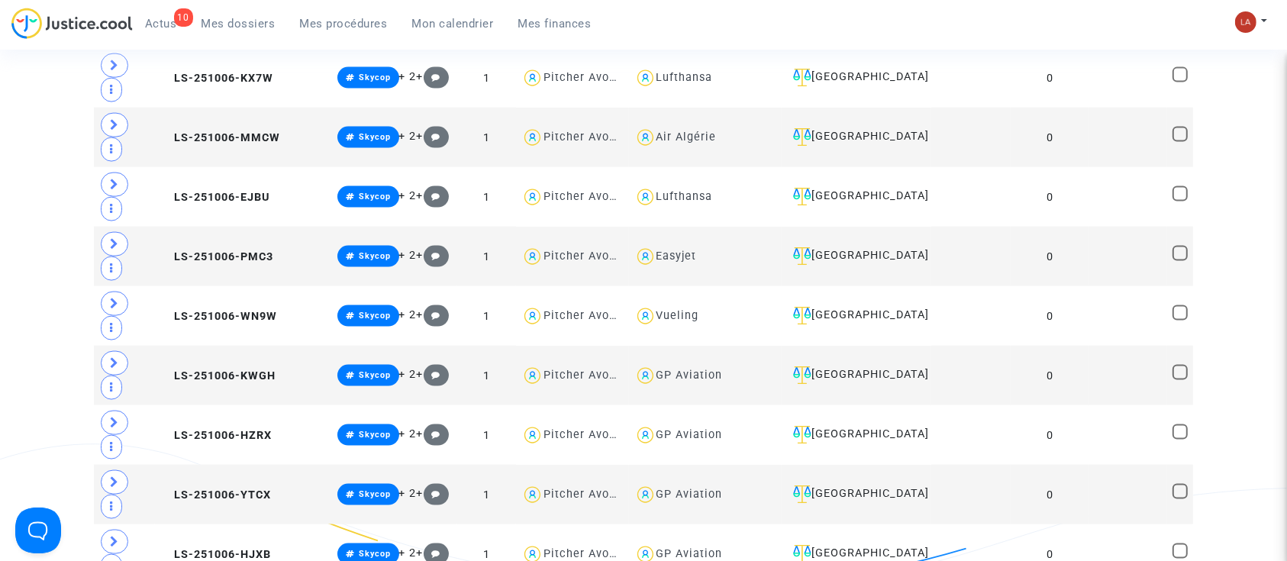
scroll to position [2113, 0]
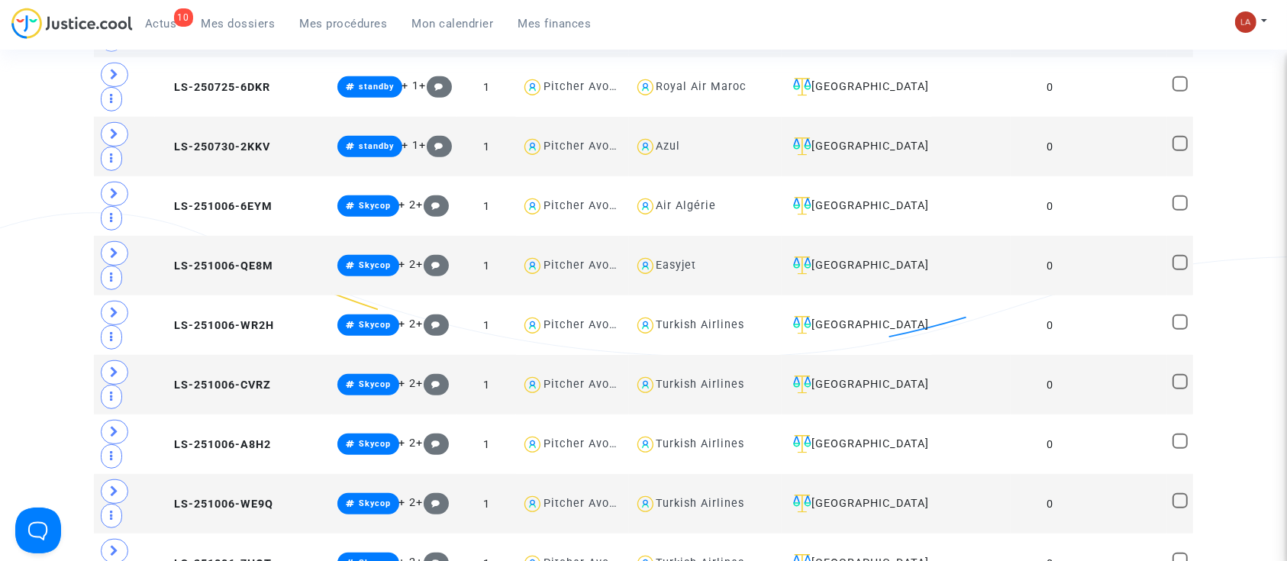
scroll to position [657, 0]
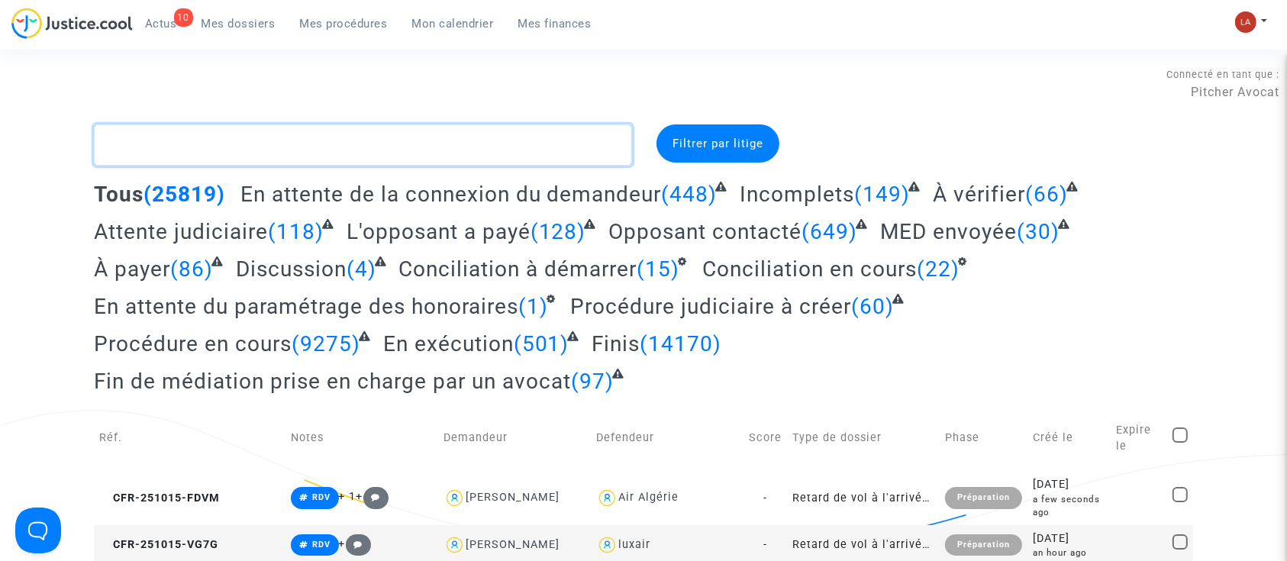
click at [340, 155] on textarea at bounding box center [363, 144] width 538 height 41
click at [487, 131] on textarea at bounding box center [363, 144] width 538 height 41
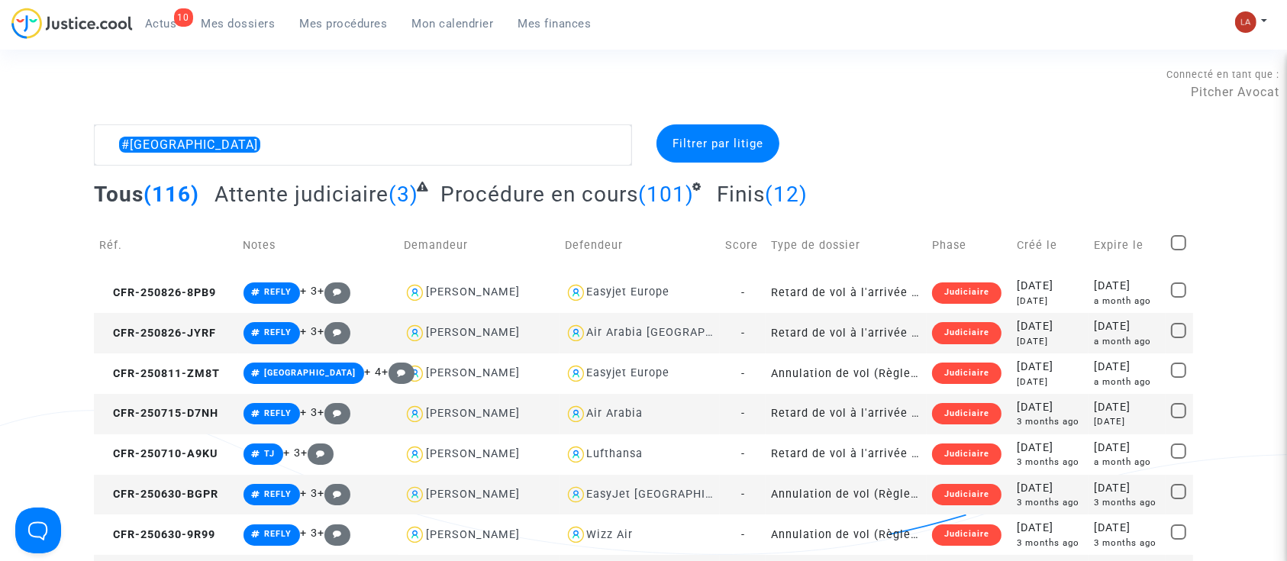
click at [346, 198] on span "Attente judiciaire" at bounding box center [302, 194] width 174 height 25
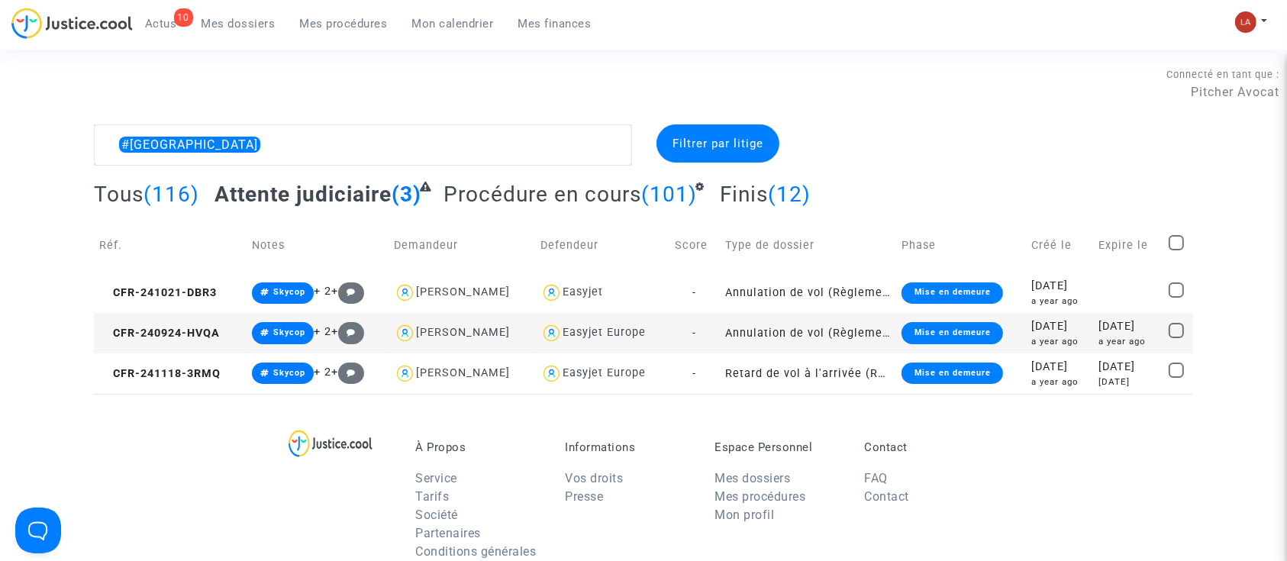
click at [195, 269] on td "Réf." at bounding box center [170, 245] width 153 height 54
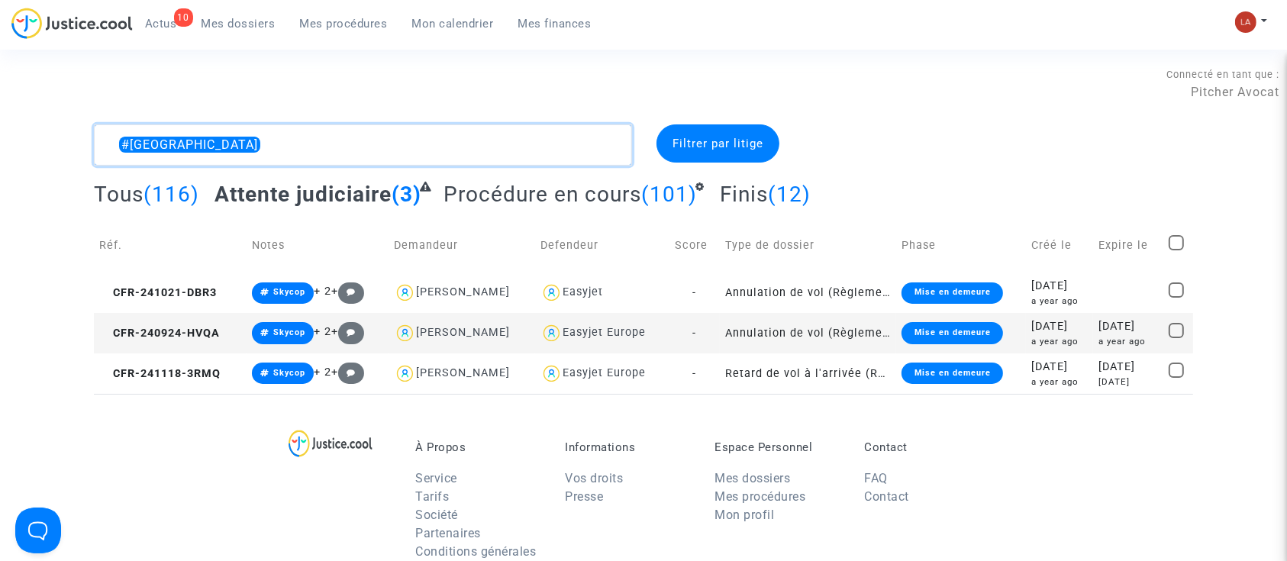
click at [260, 155] on textarea at bounding box center [363, 144] width 538 height 41
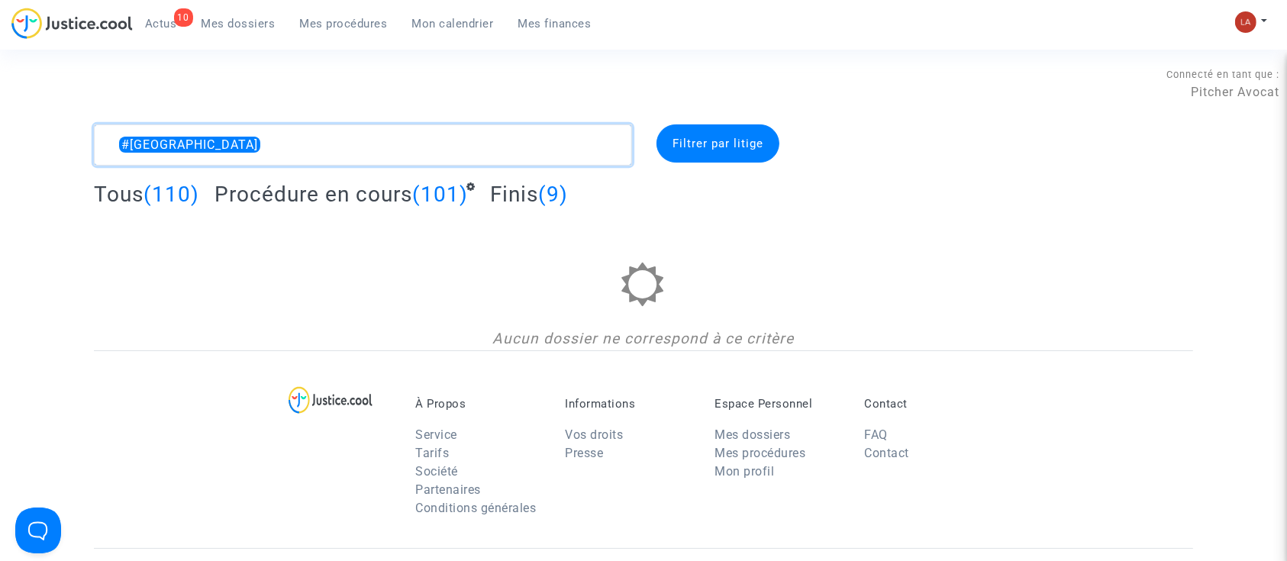
click at [104, 147] on textarea at bounding box center [363, 144] width 538 height 41
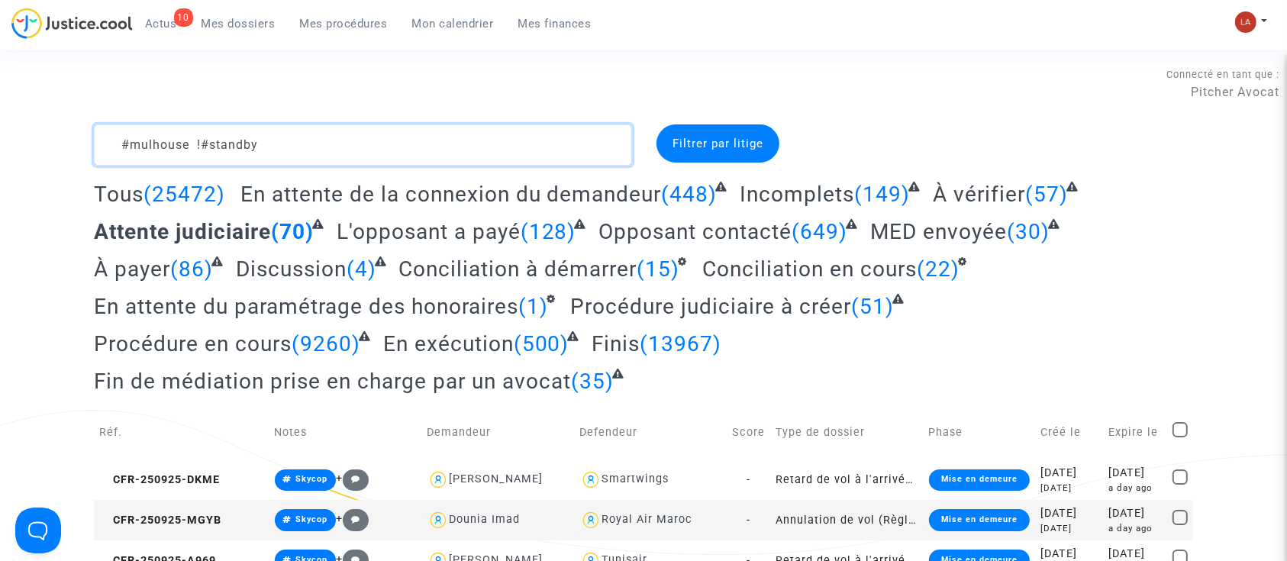
type textarea "!#mulhouse !#standby"
click at [279, 149] on textarea at bounding box center [363, 144] width 538 height 41
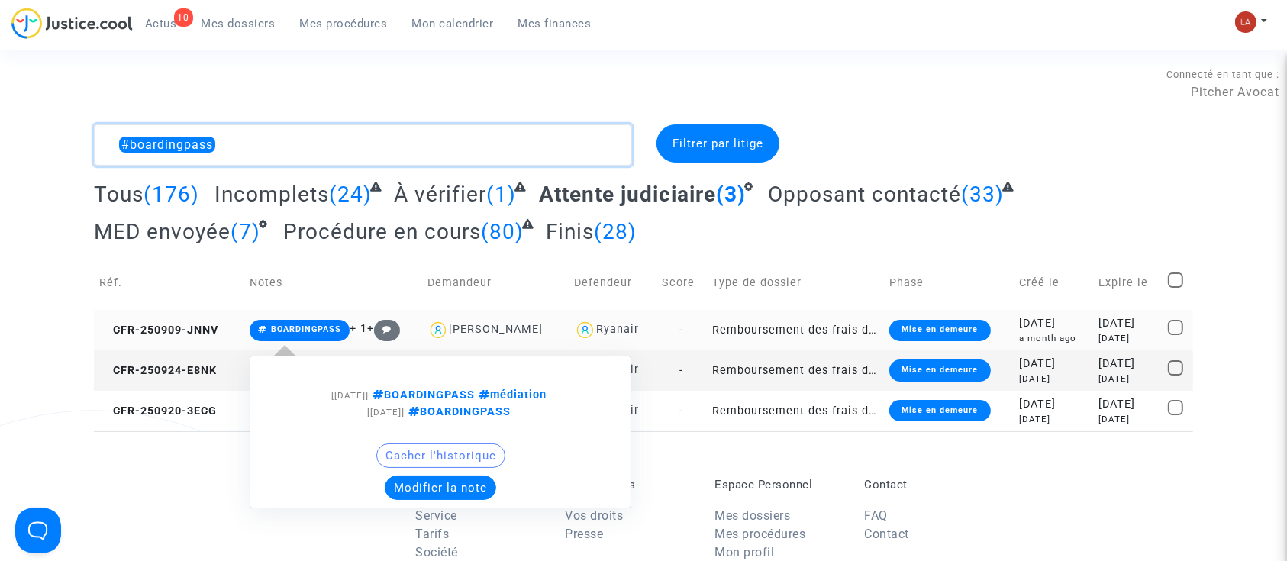
type textarea "#boardingpass"
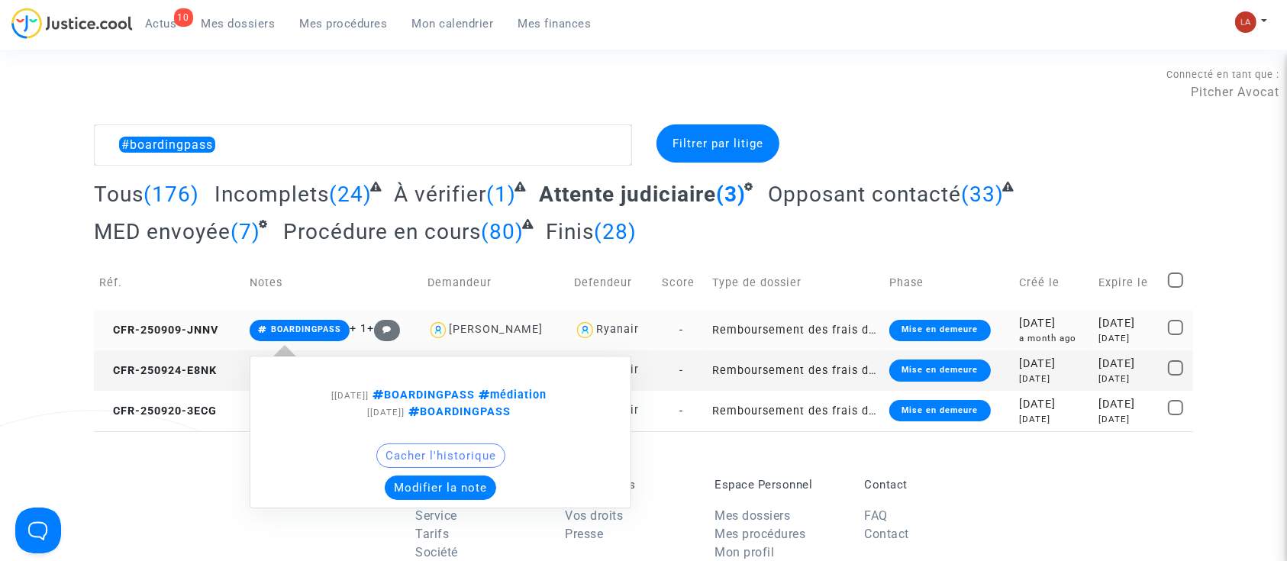
click at [271, 321] on span "BOARDINGPASS" at bounding box center [300, 330] width 100 height 21
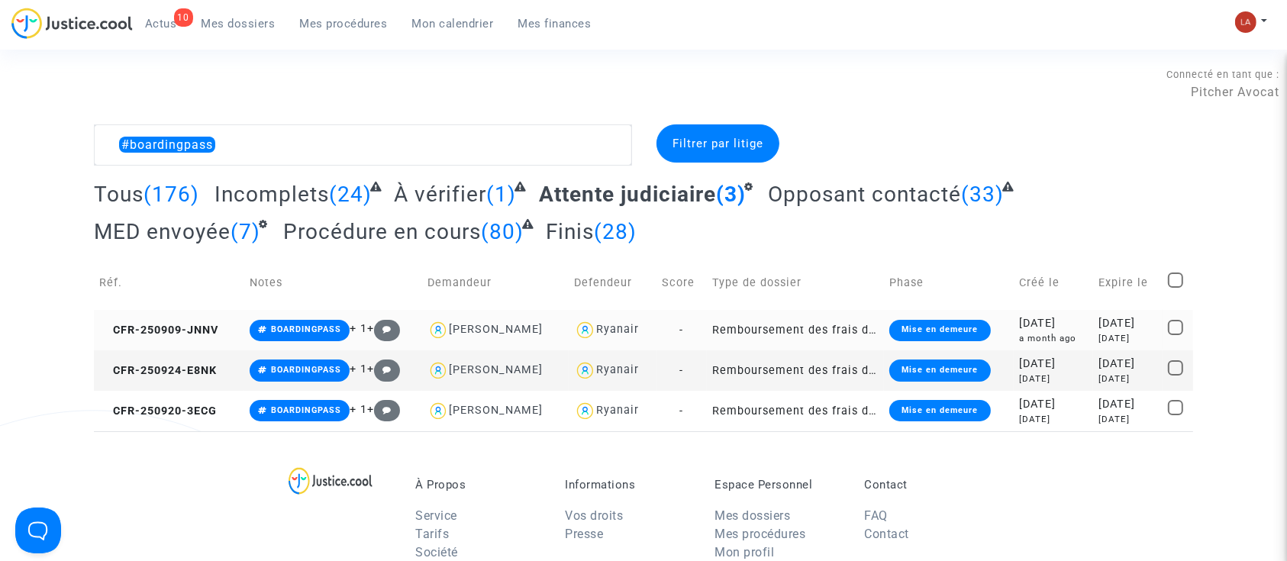
click at [189, 320] on td "CFR-250909-JNNV" at bounding box center [169, 330] width 150 height 40
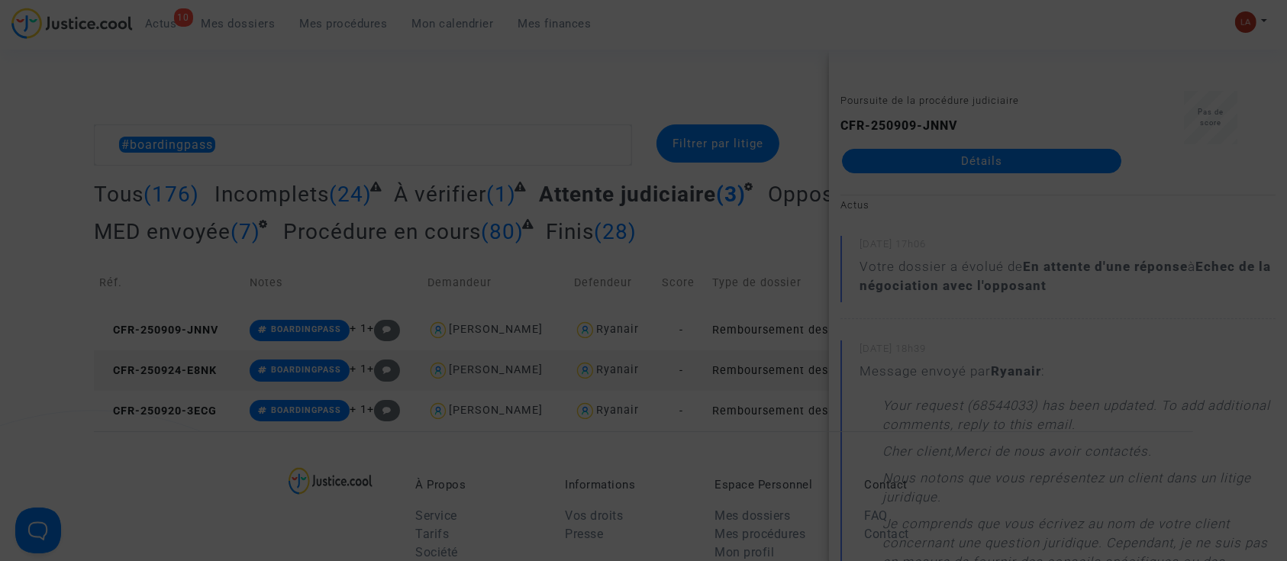
click at [195, 366] on div at bounding box center [643, 280] width 1287 height 561
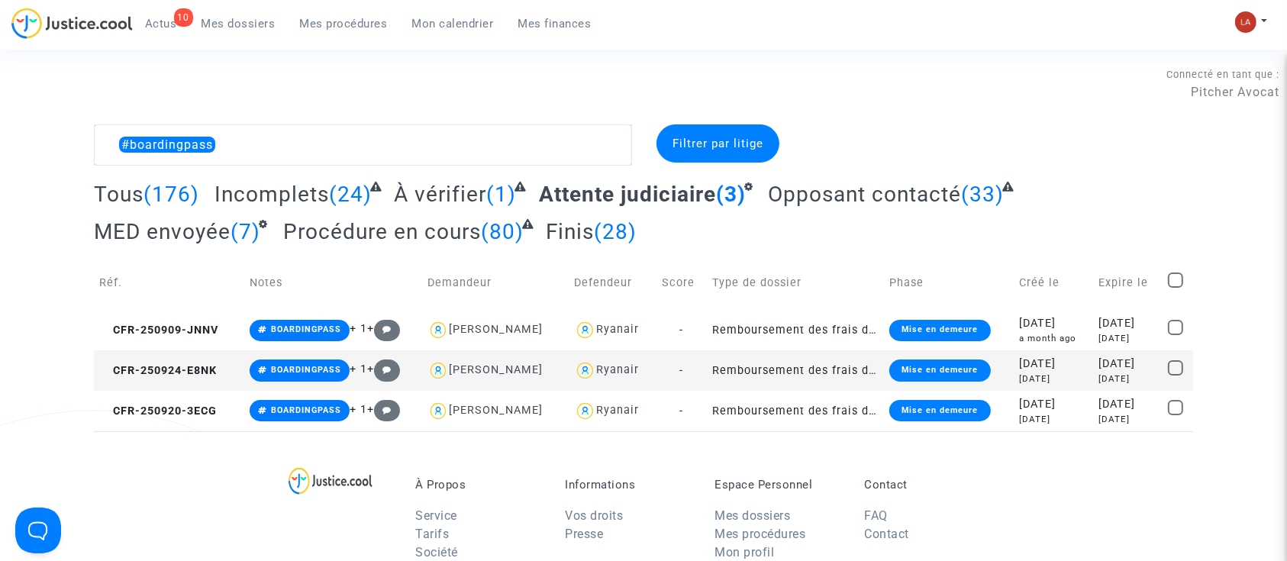
click at [189, 379] on td "CFR-250924-E8NK" at bounding box center [169, 370] width 150 height 40
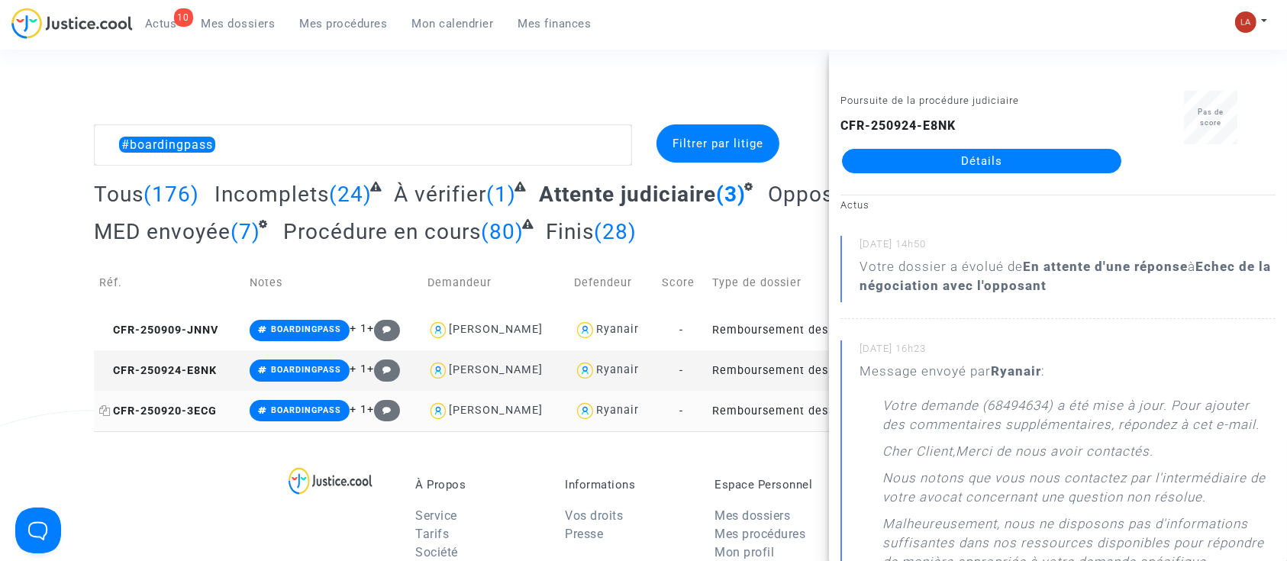
click at [147, 412] on span "CFR-250920-3ECG" at bounding box center [158, 411] width 118 height 13
